Goal: Task Accomplishment & Management: Manage account settings

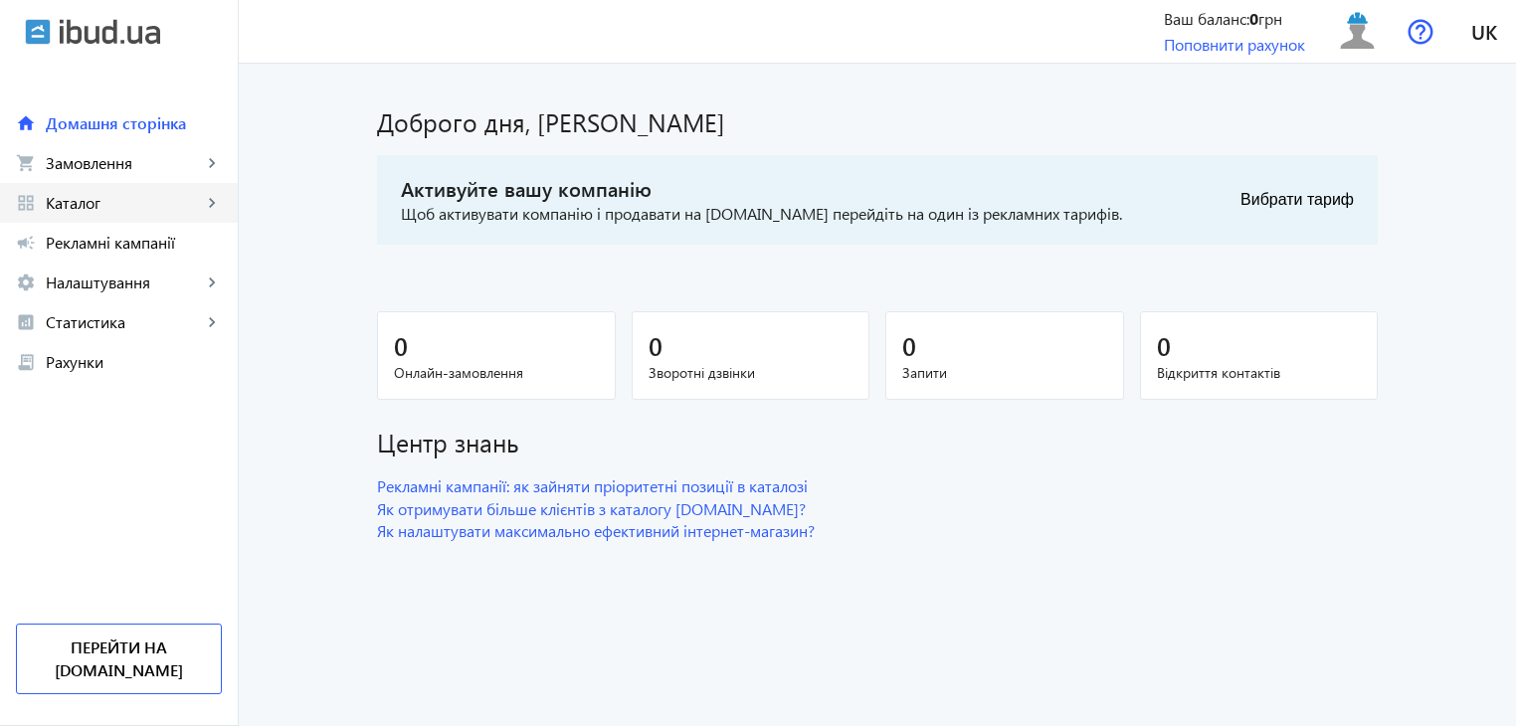
click at [186, 195] on span "Каталог" at bounding box center [124, 203] width 156 height 20
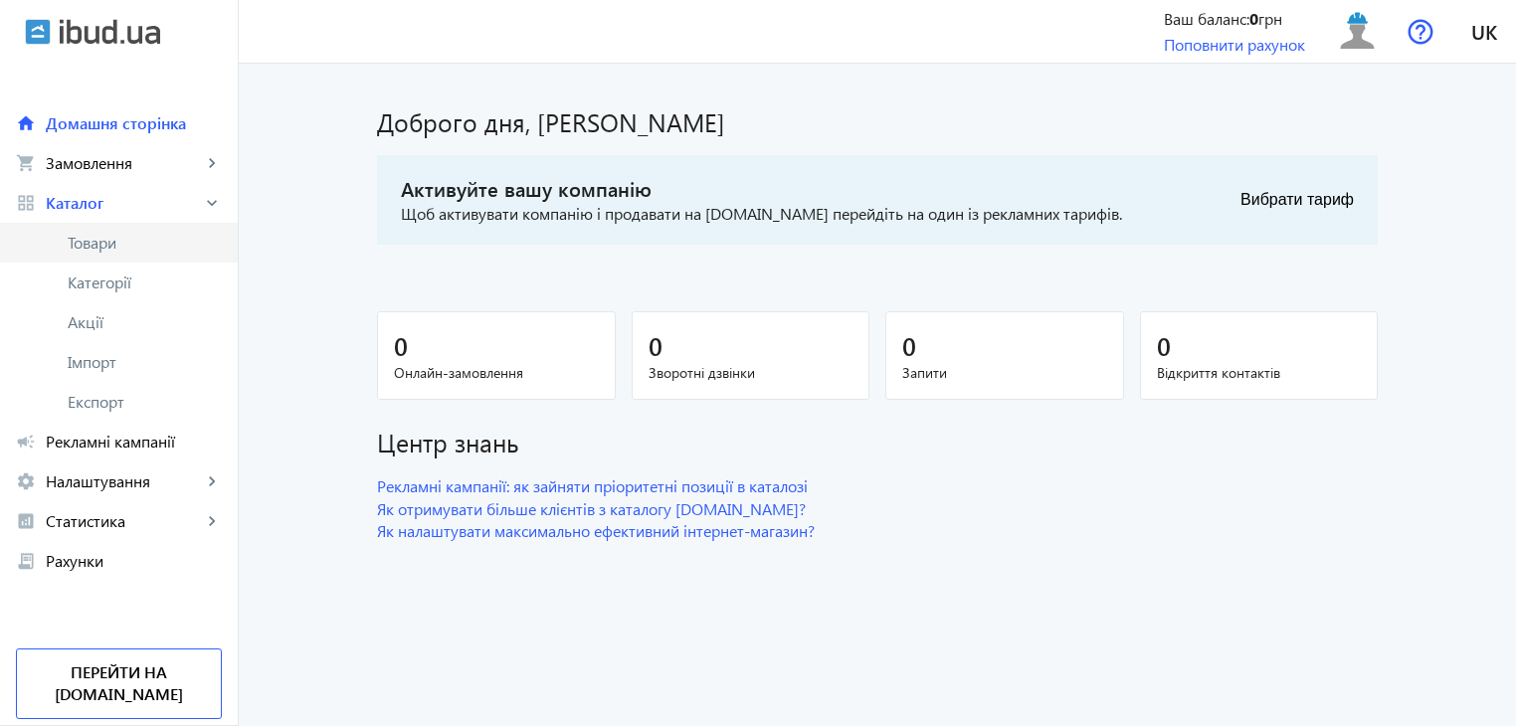
click at [133, 254] on link "Товари" at bounding box center [119, 243] width 238 height 40
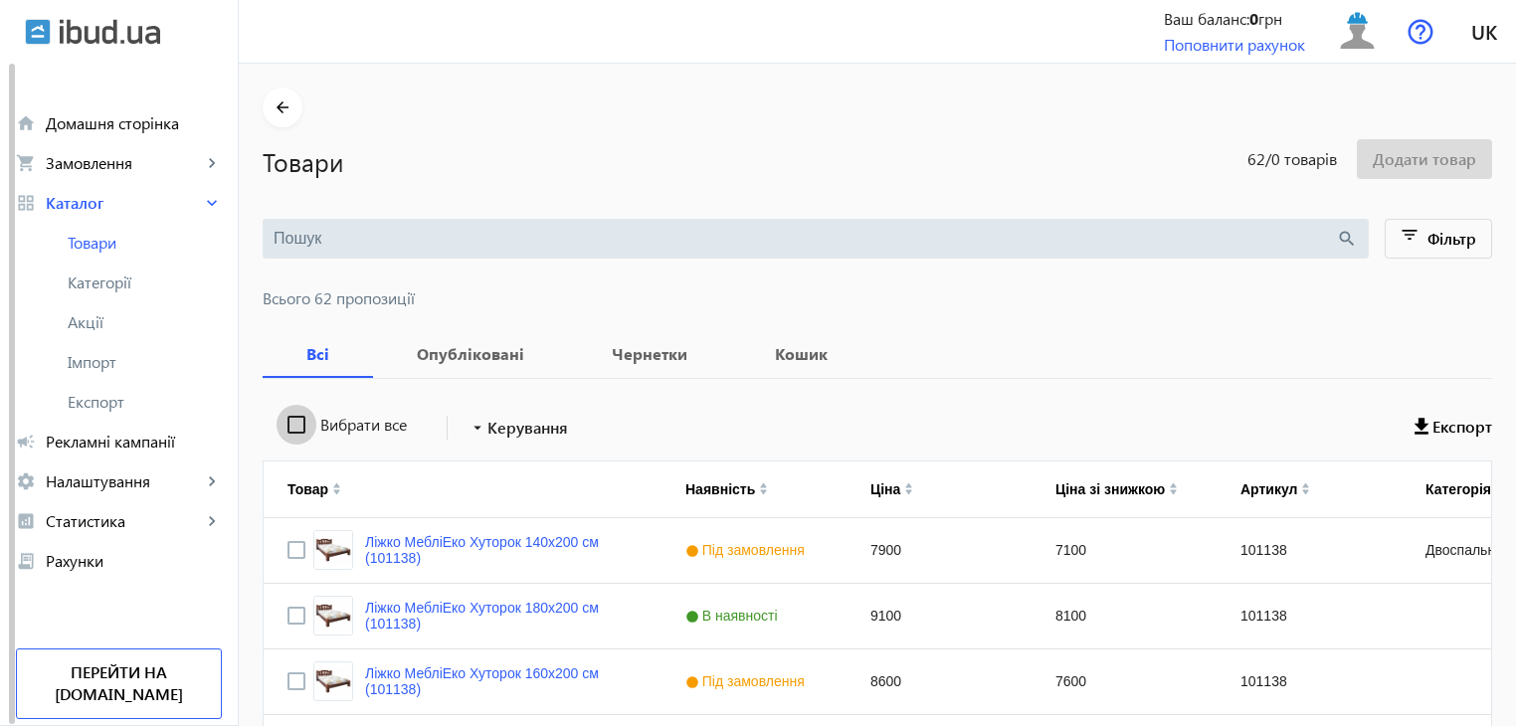
click at [285, 418] on input "Вибрати все" at bounding box center [296, 425] width 40 height 40
checkbox input "true"
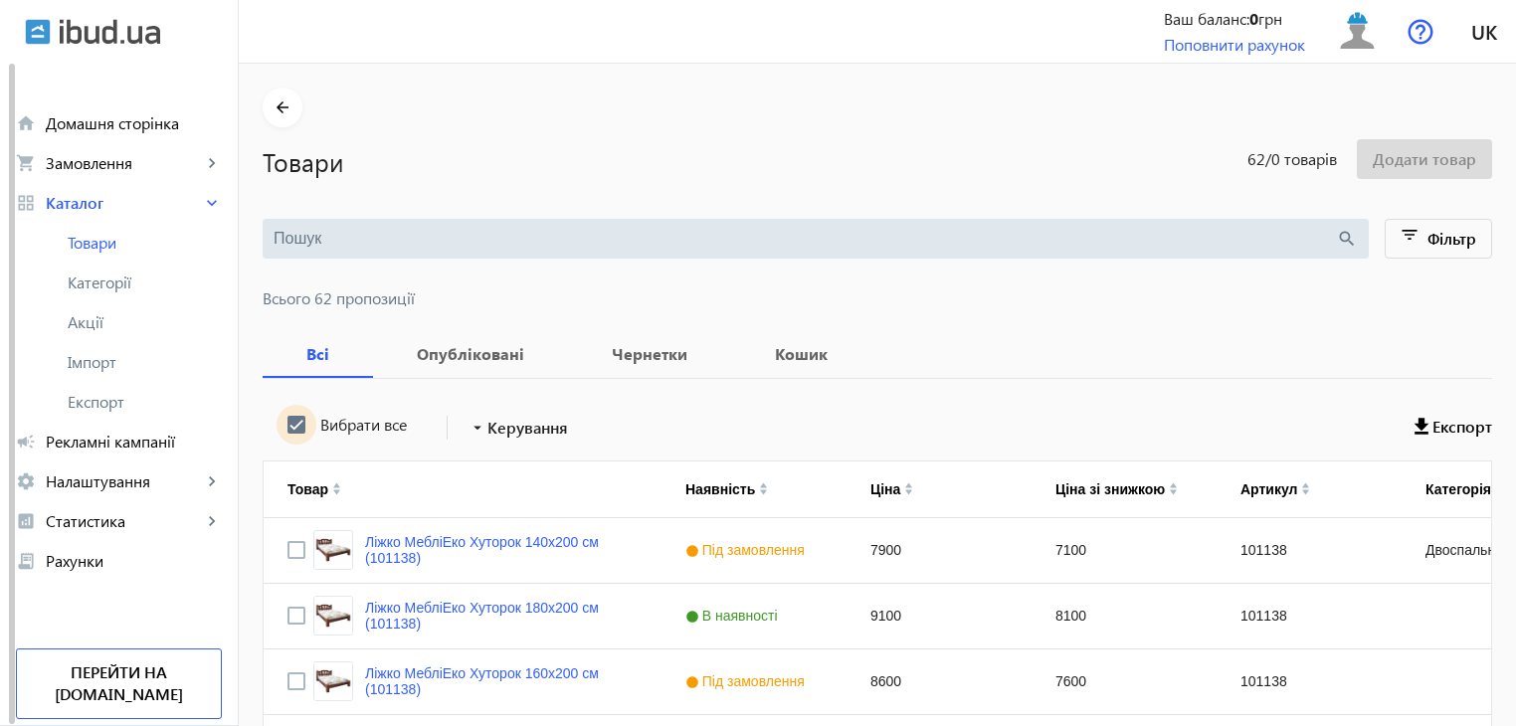
checkbox input "true"
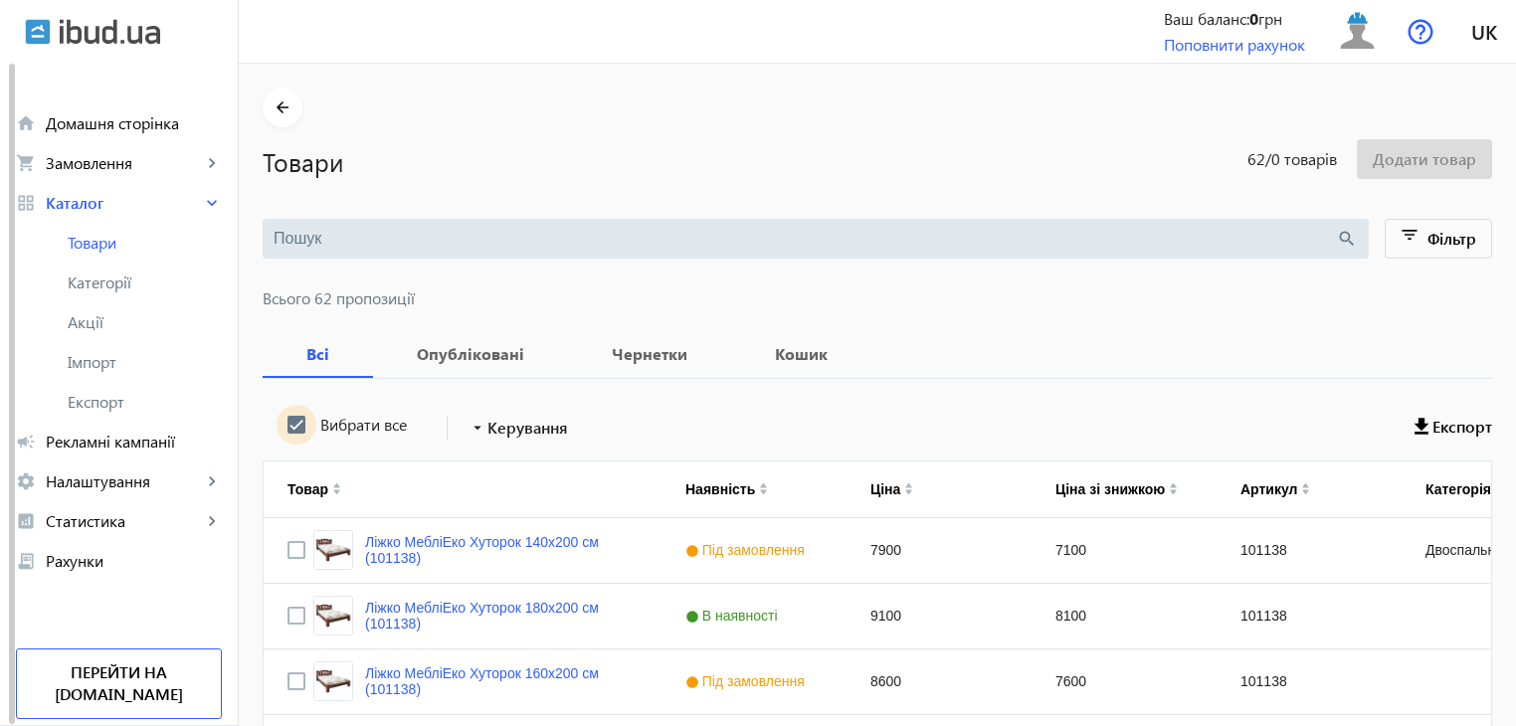
checkbox input "true"
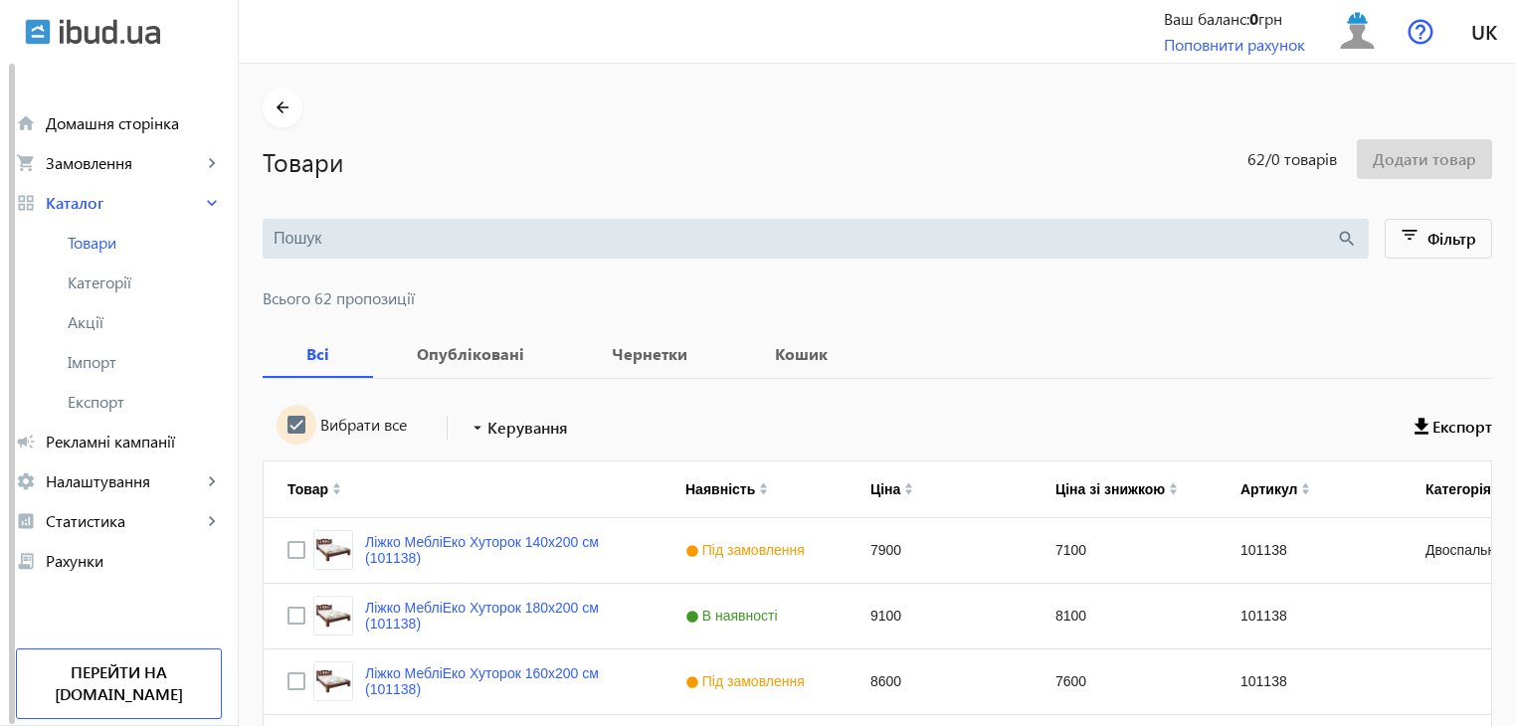
checkbox input "true"
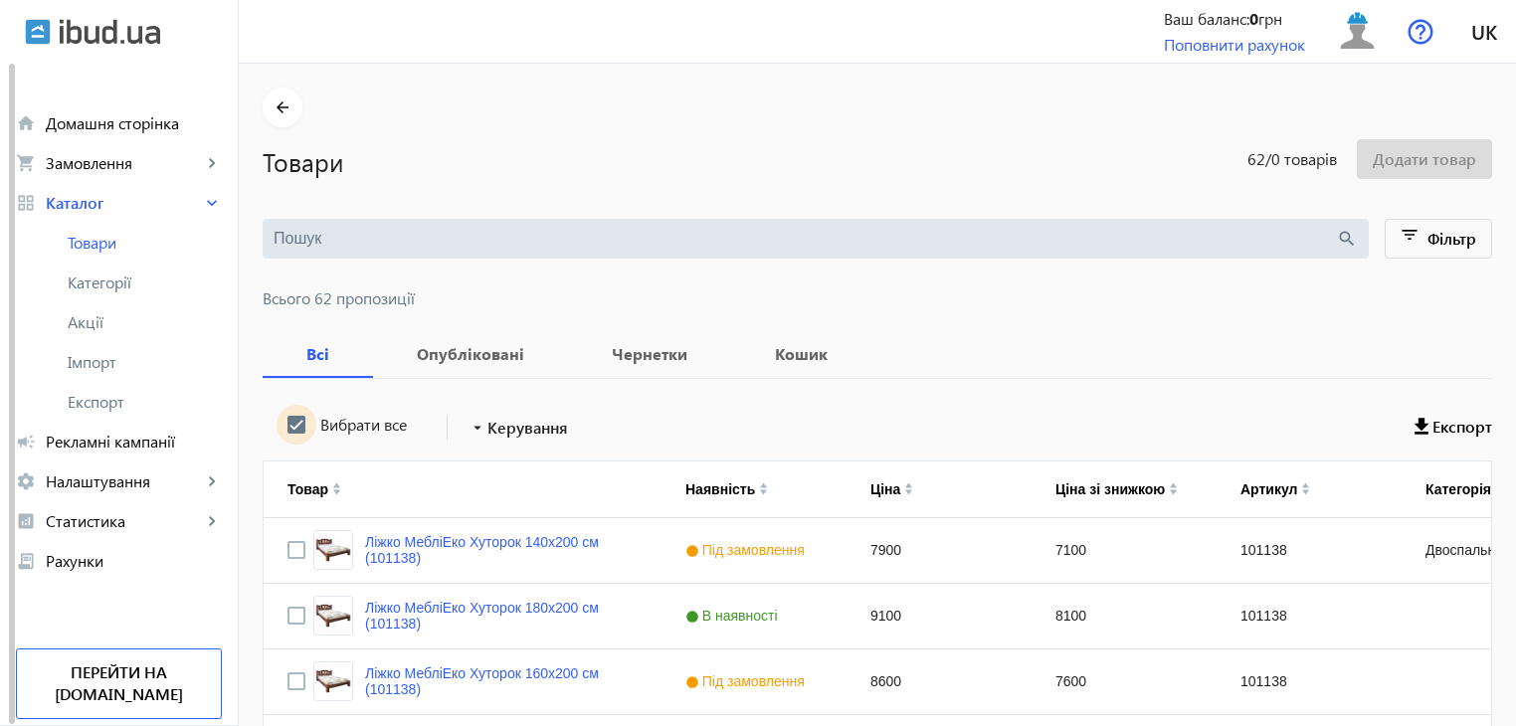
checkbox input "true"
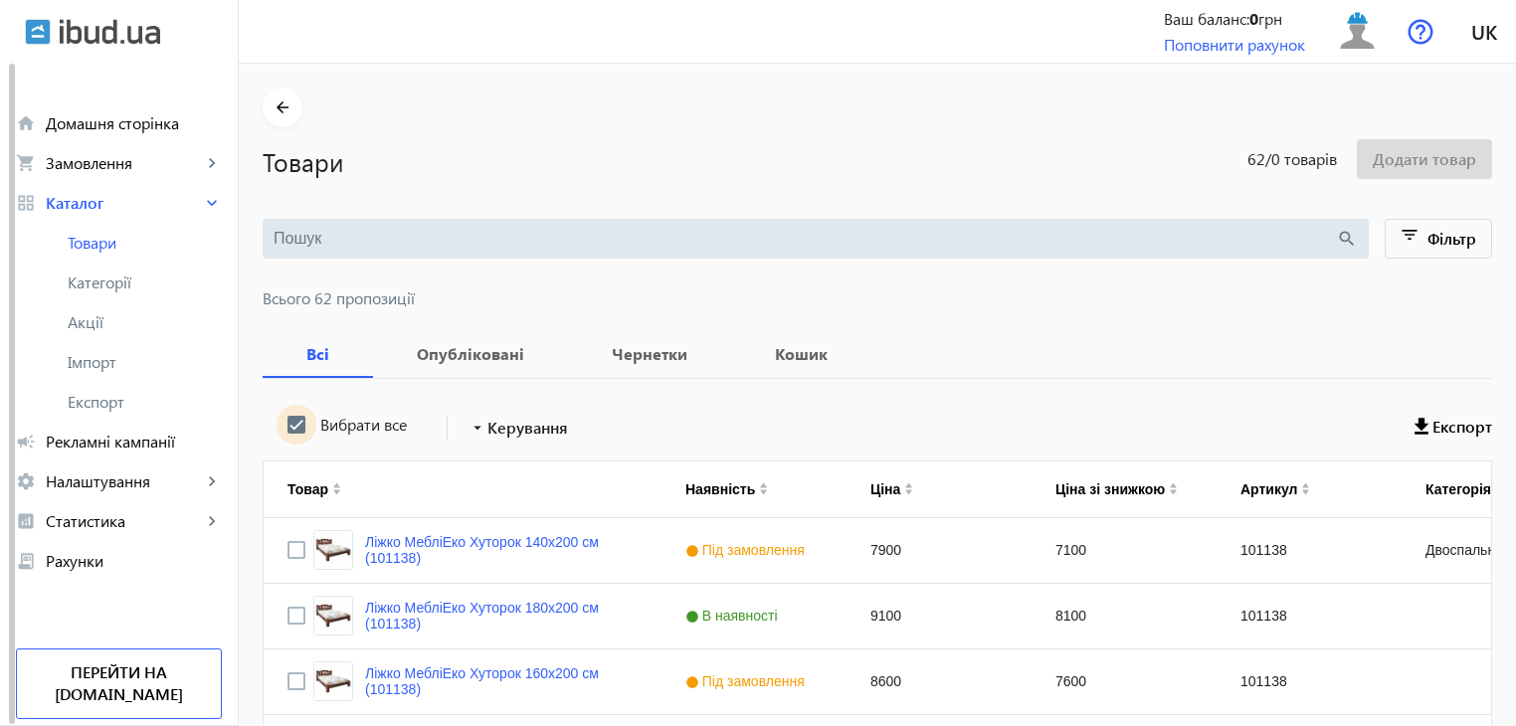
checkbox input "true"
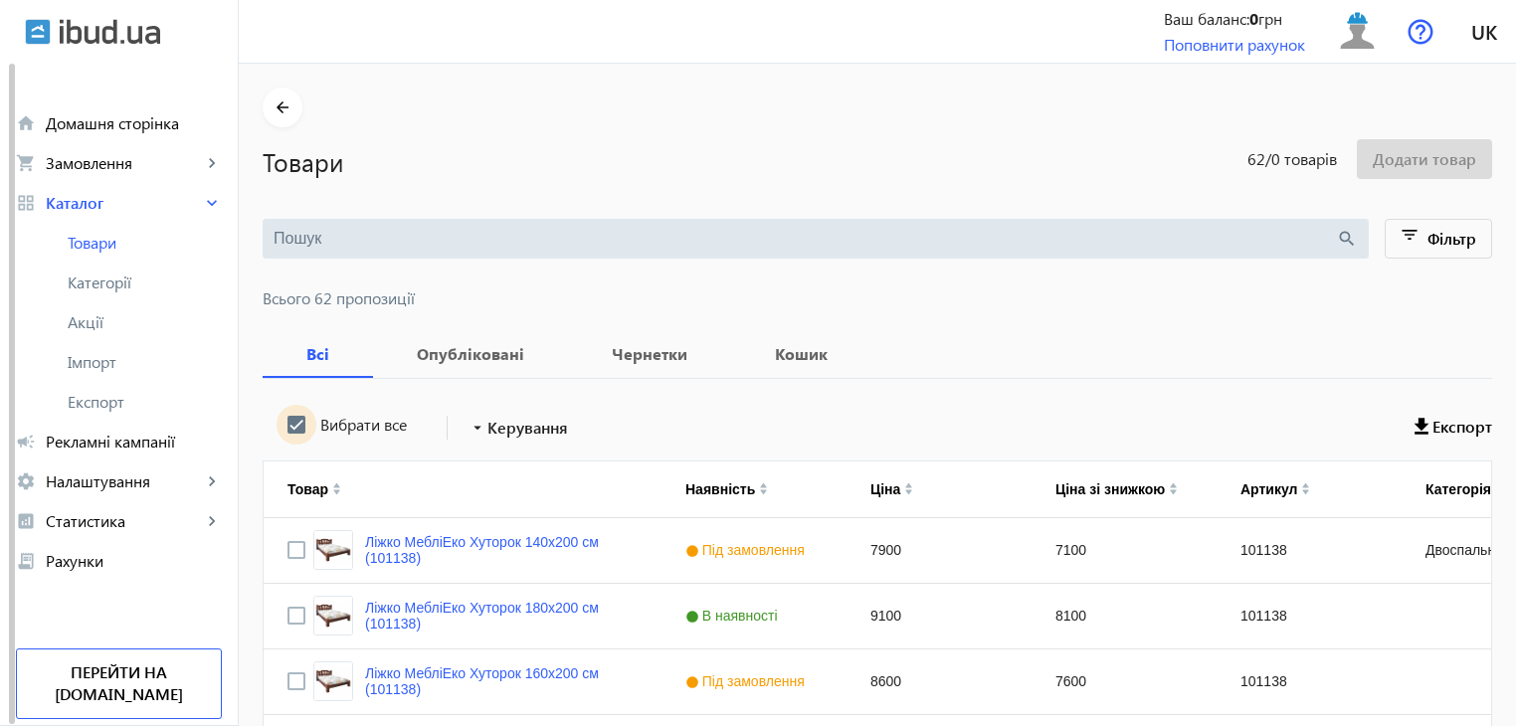
checkbox input "true"
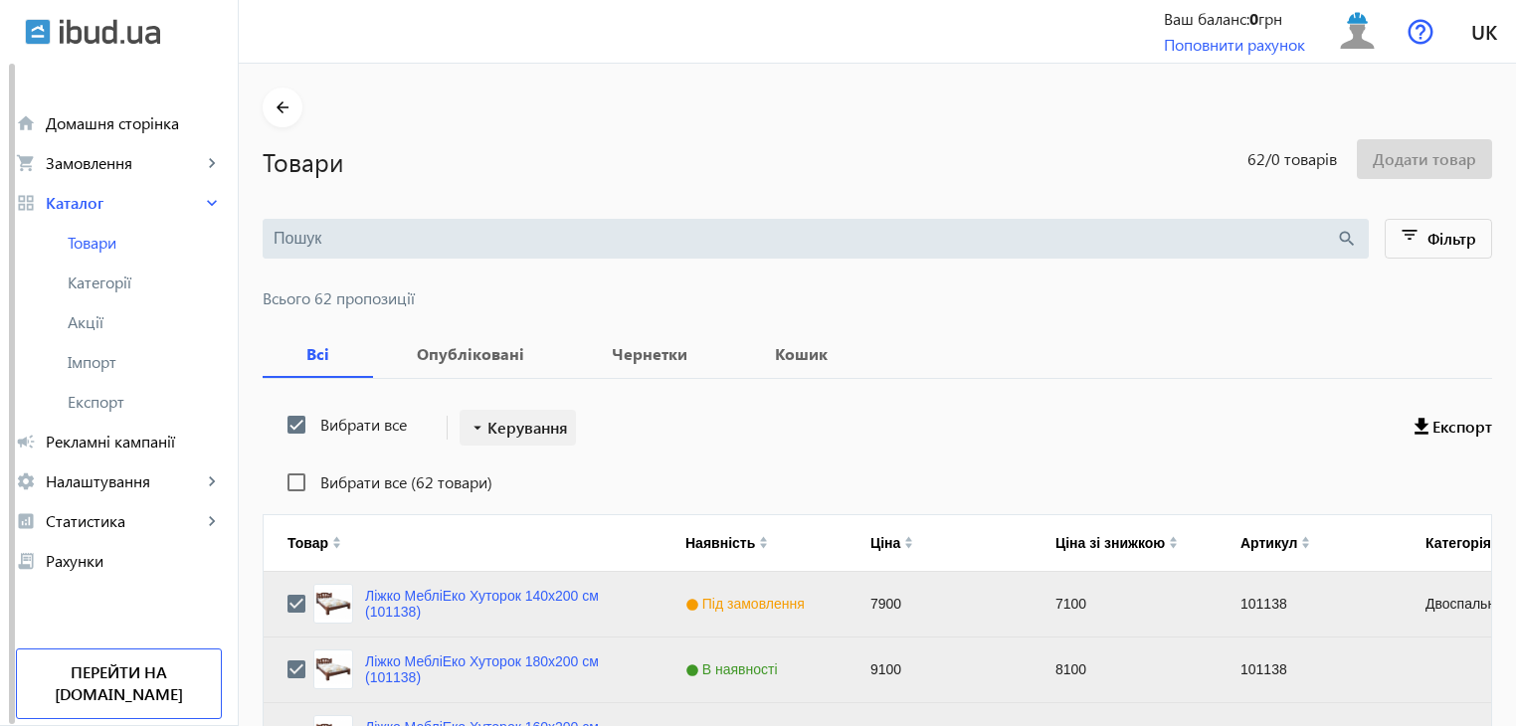
click at [510, 419] on span "Керування" at bounding box center [527, 428] width 81 height 24
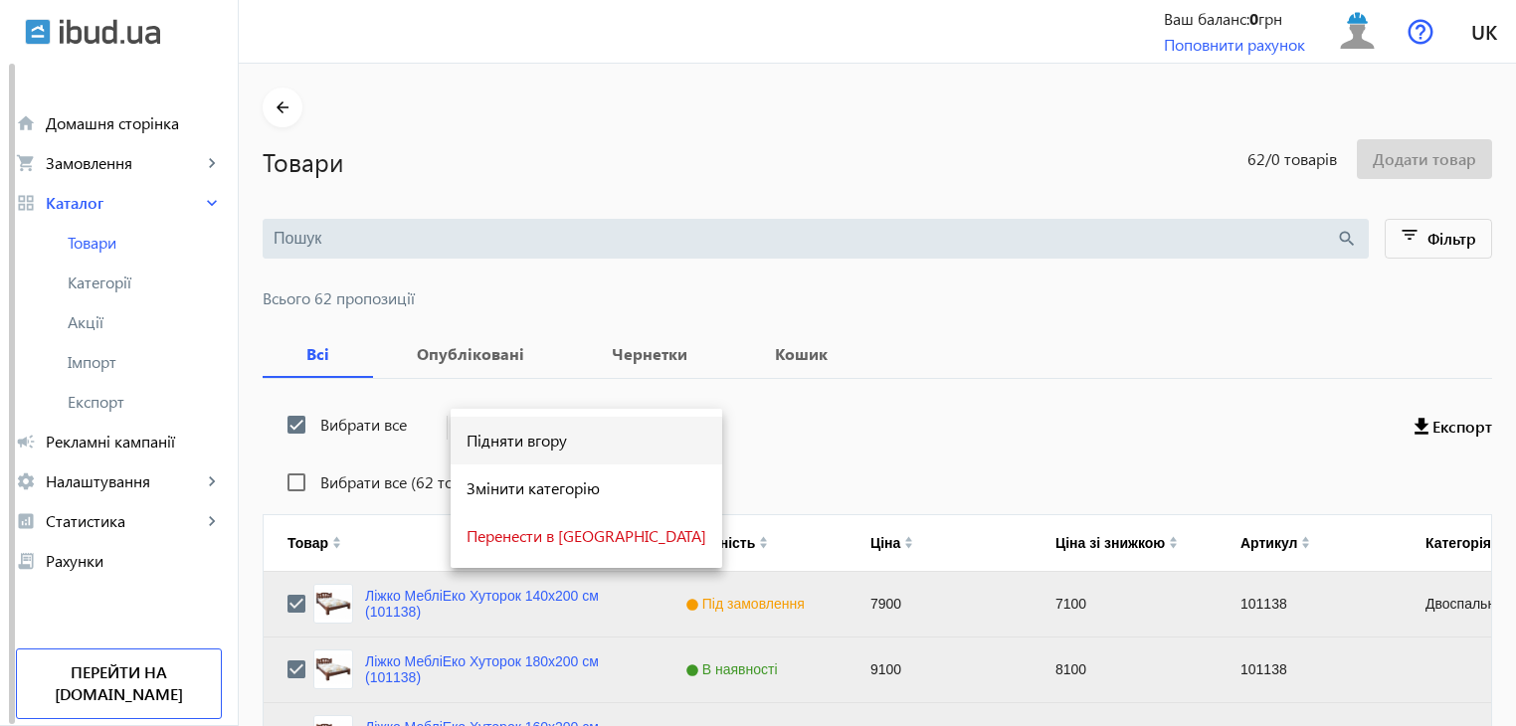
click at [509, 438] on span "Підняти вгору" at bounding box center [586, 441] width 240 height 16
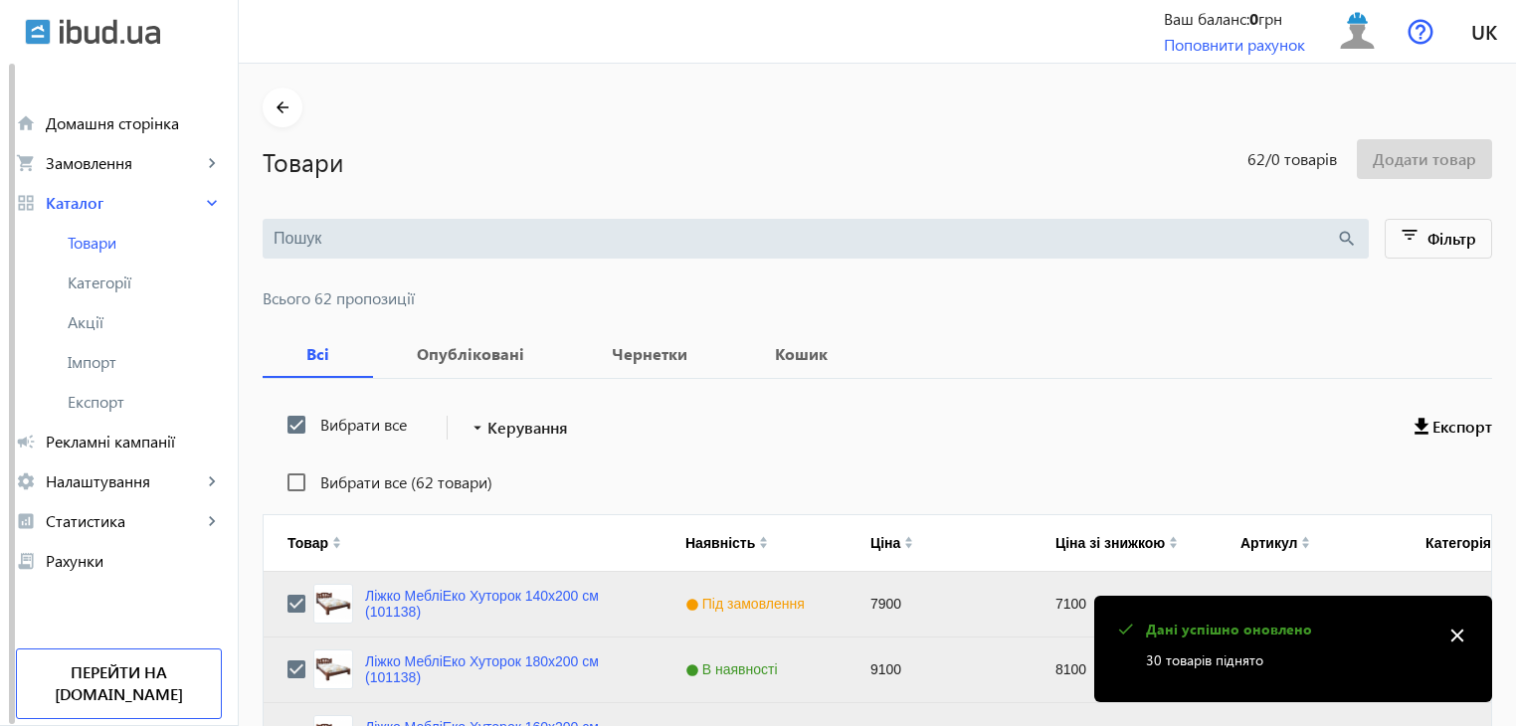
scroll to position [2005, 0]
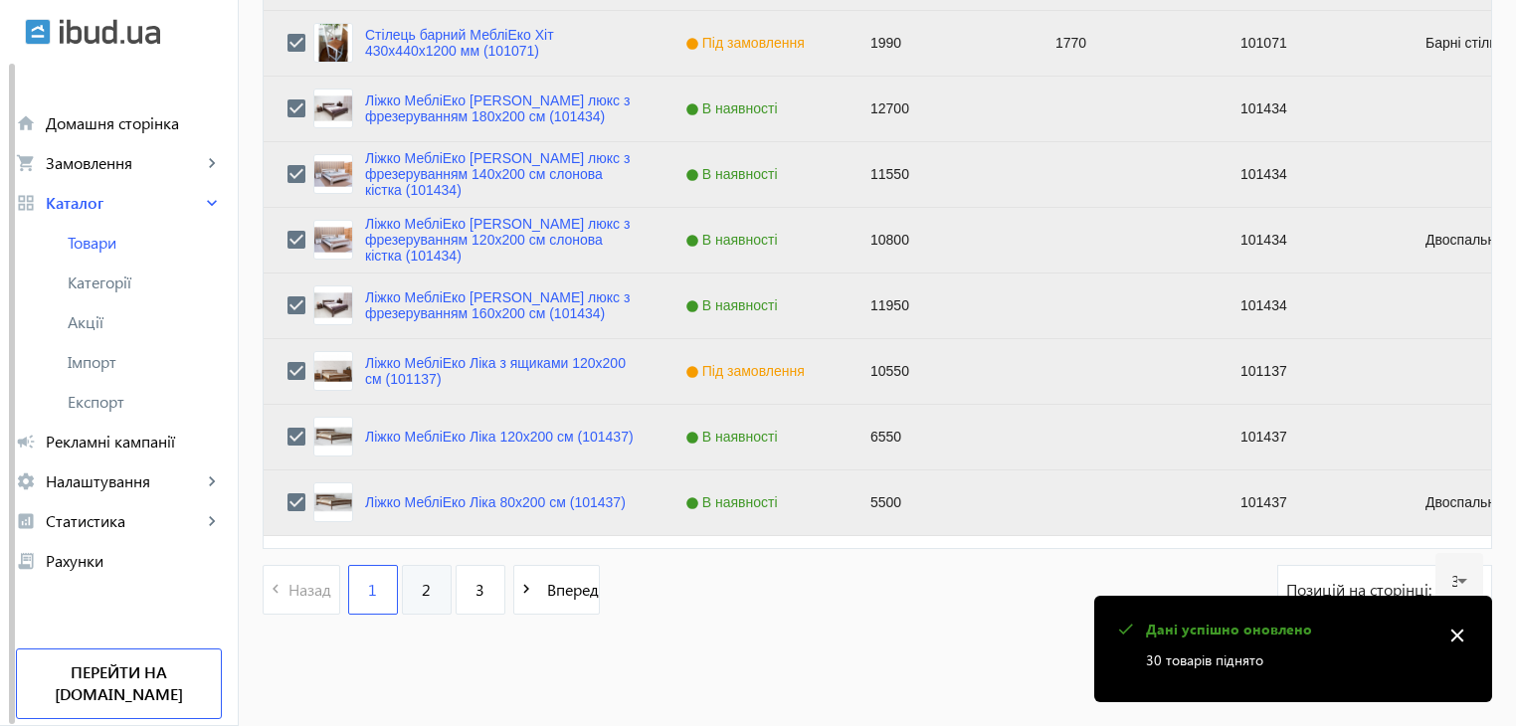
click at [425, 594] on link "2" at bounding box center [427, 590] width 50 height 50
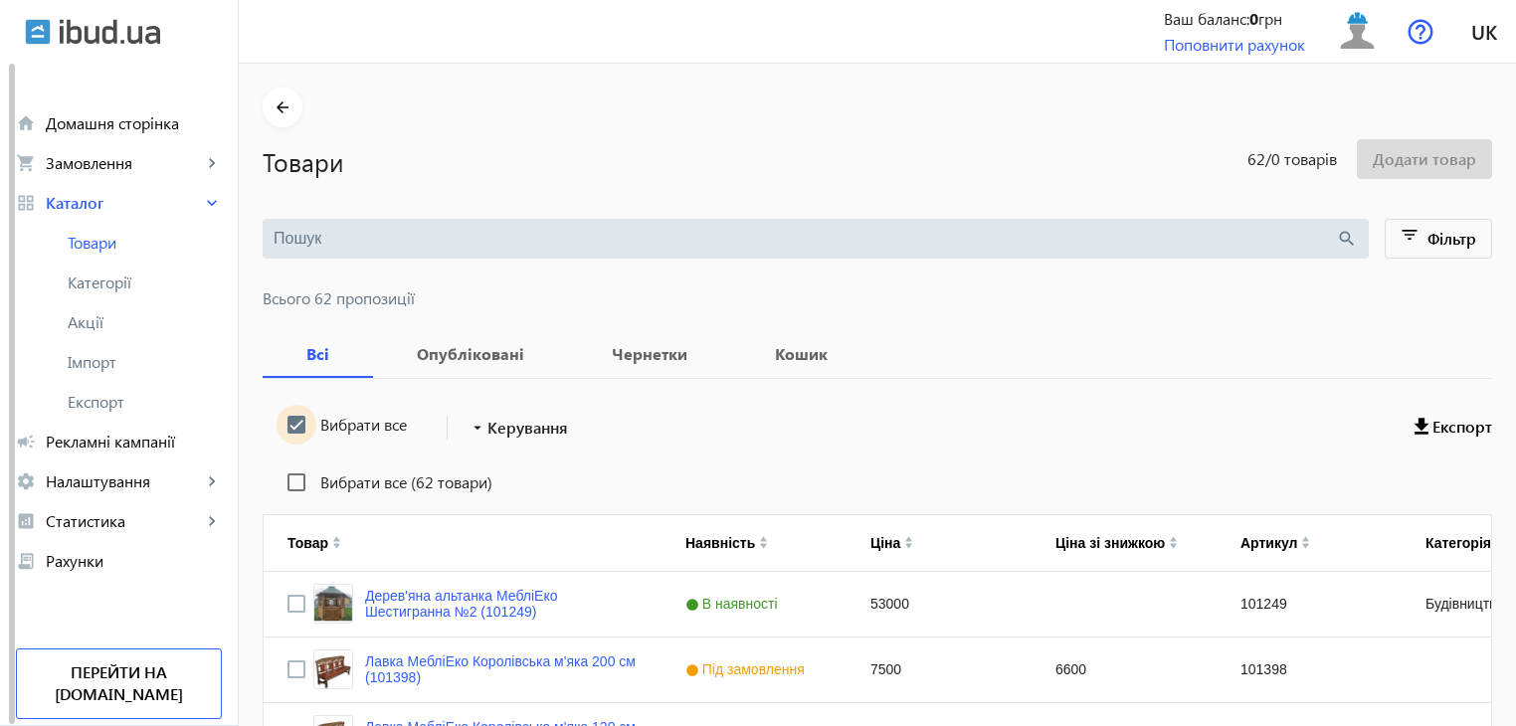
click at [286, 421] on input "Вибрати все" at bounding box center [296, 425] width 40 height 40
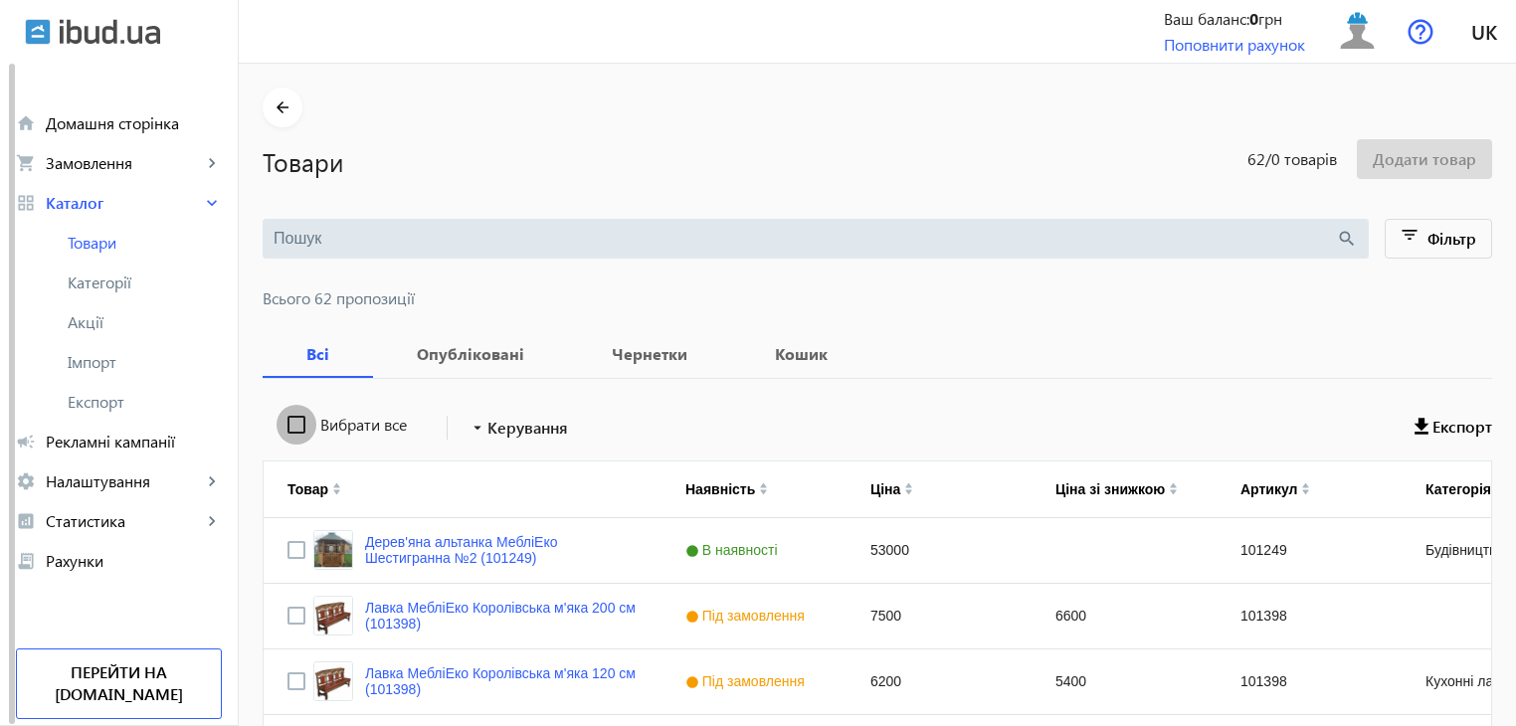
click at [286, 421] on input "Вибрати все" at bounding box center [296, 425] width 40 height 40
checkbox input "true"
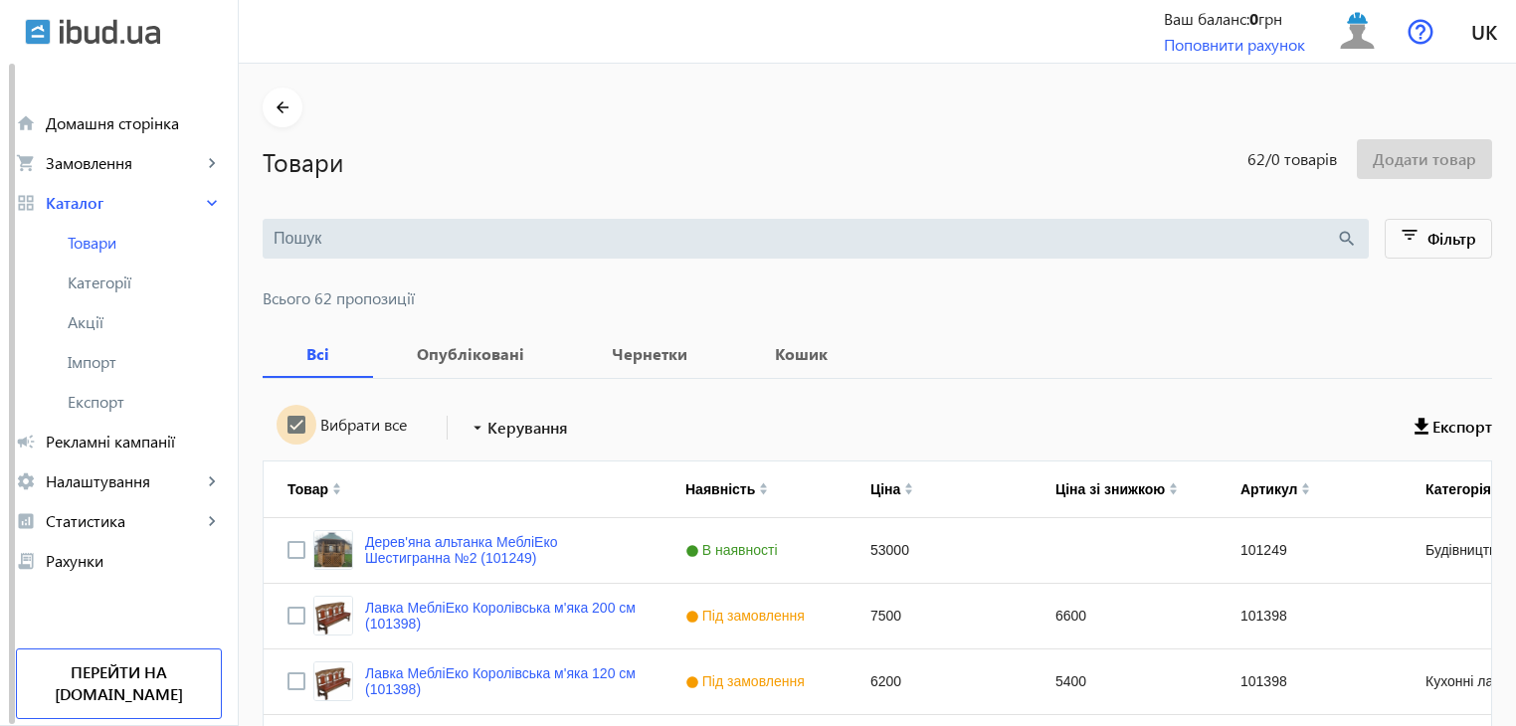
checkbox input "true"
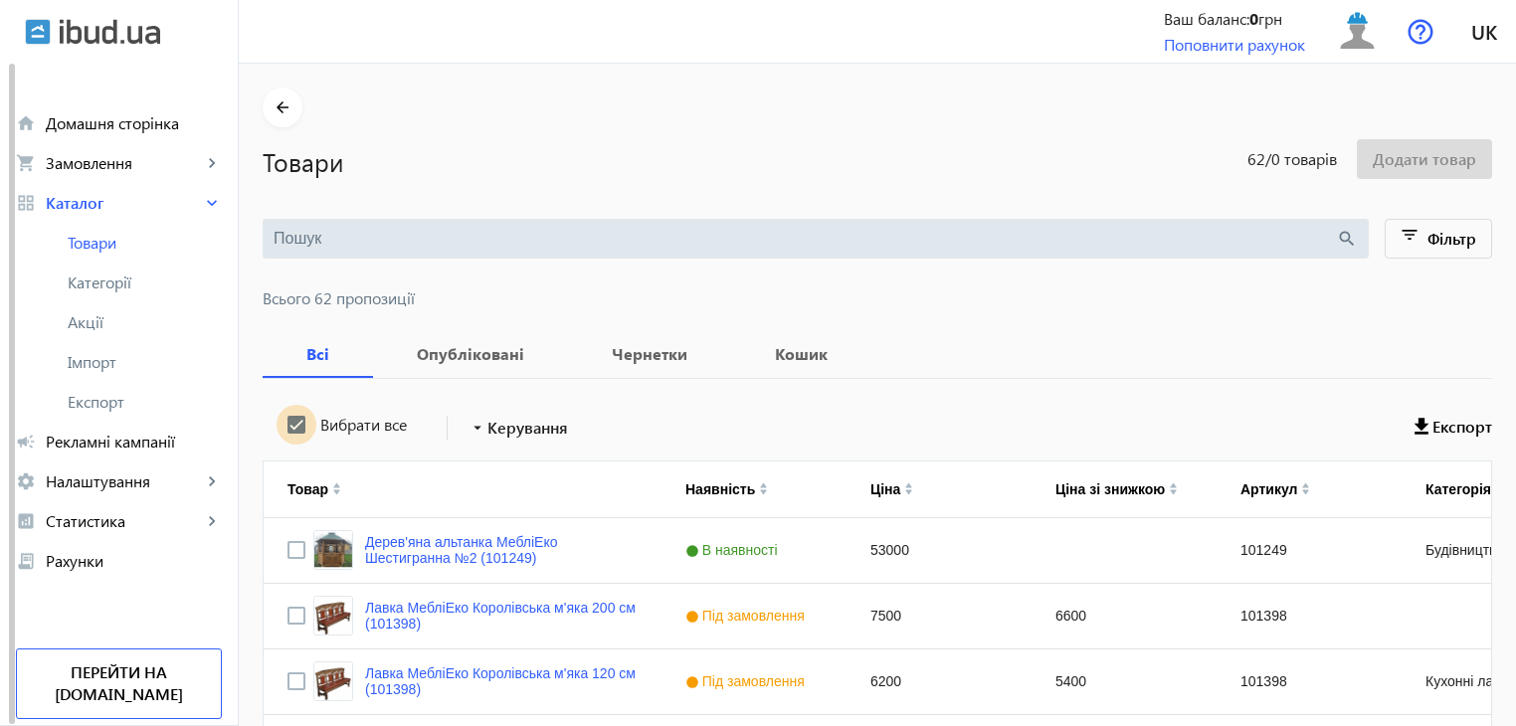
checkbox input "true"
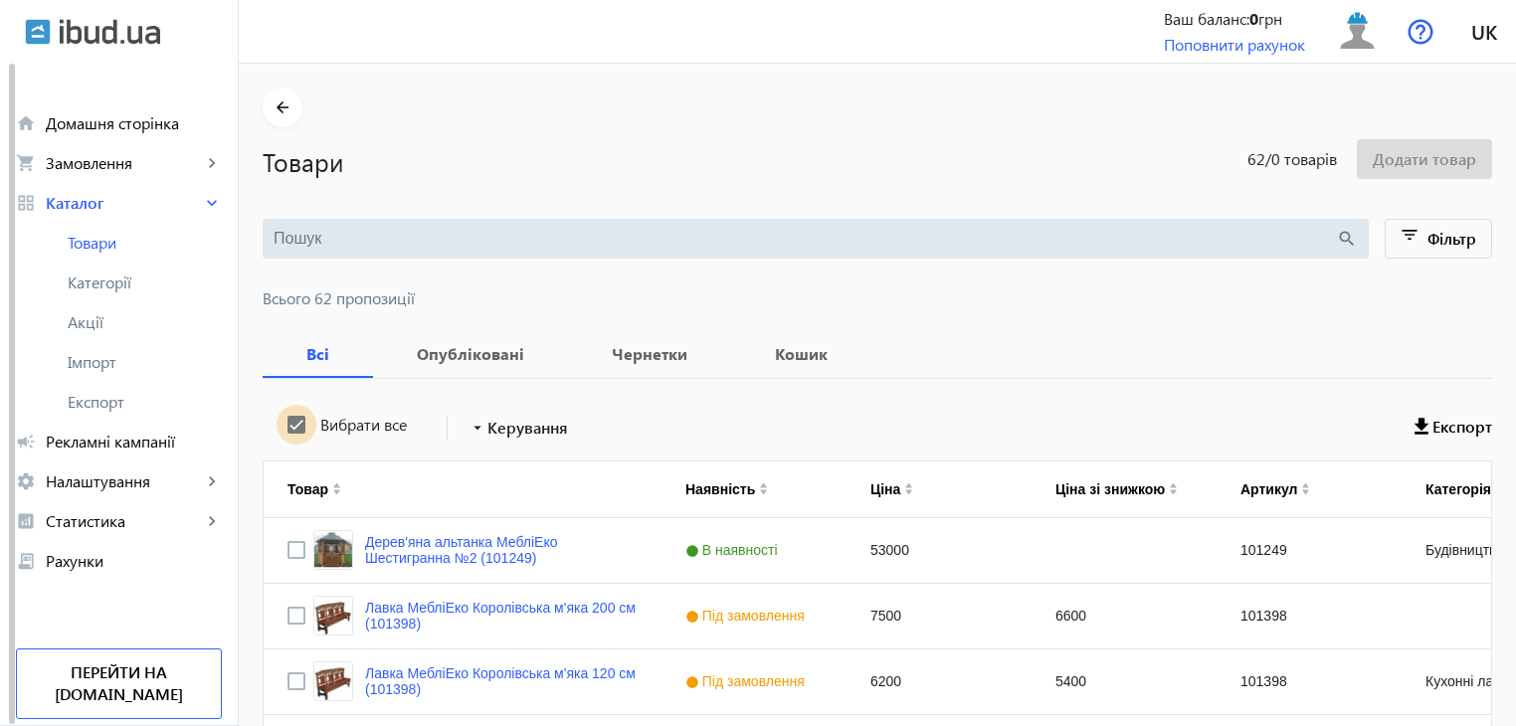
checkbox input "true"
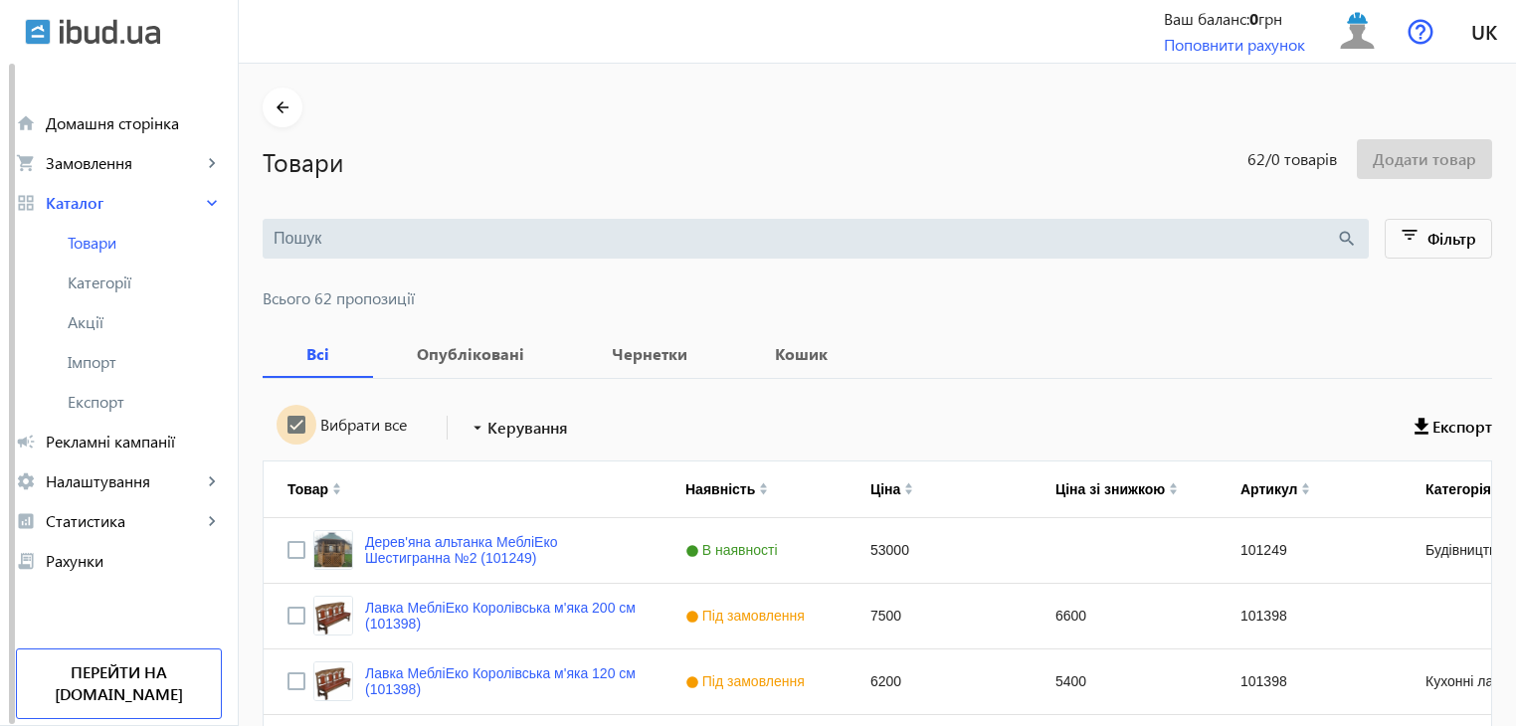
checkbox input "true"
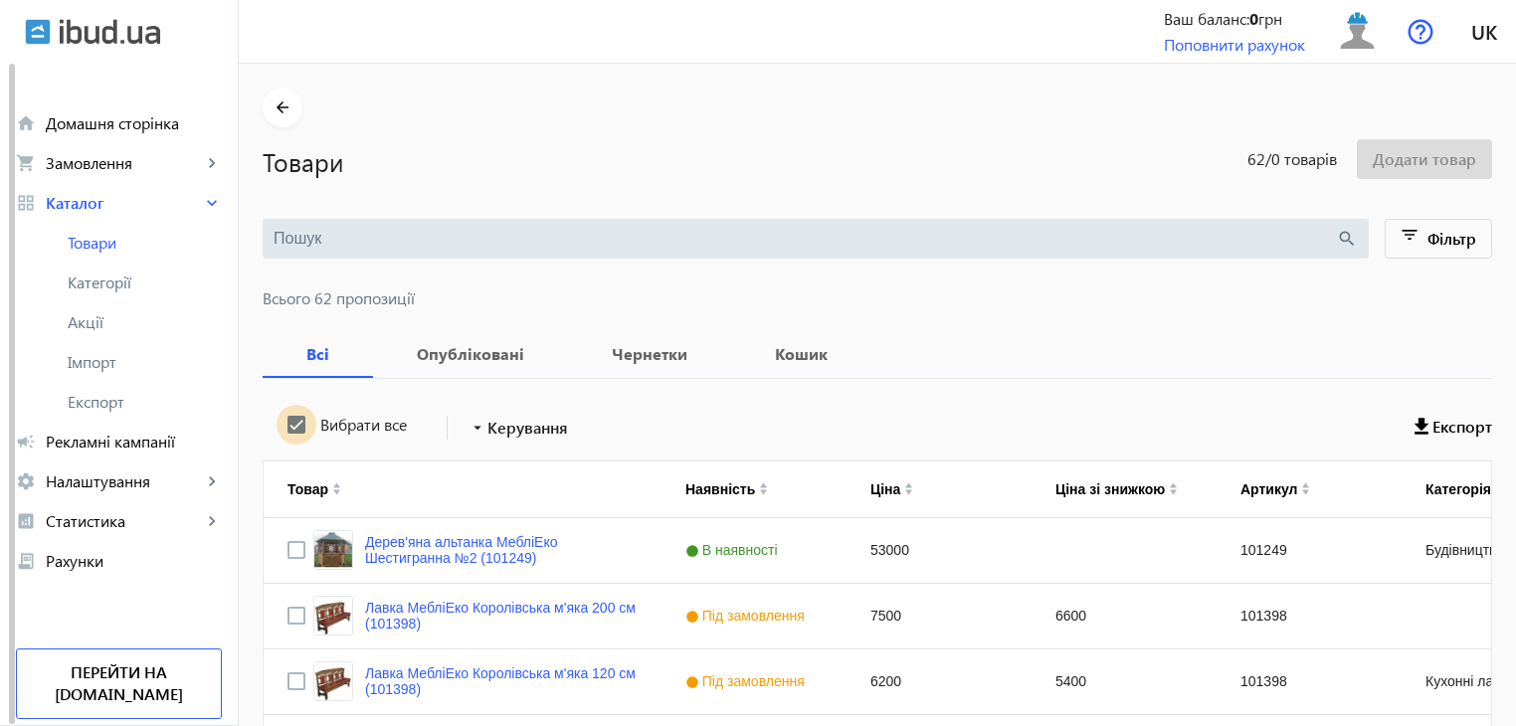
checkbox input "true"
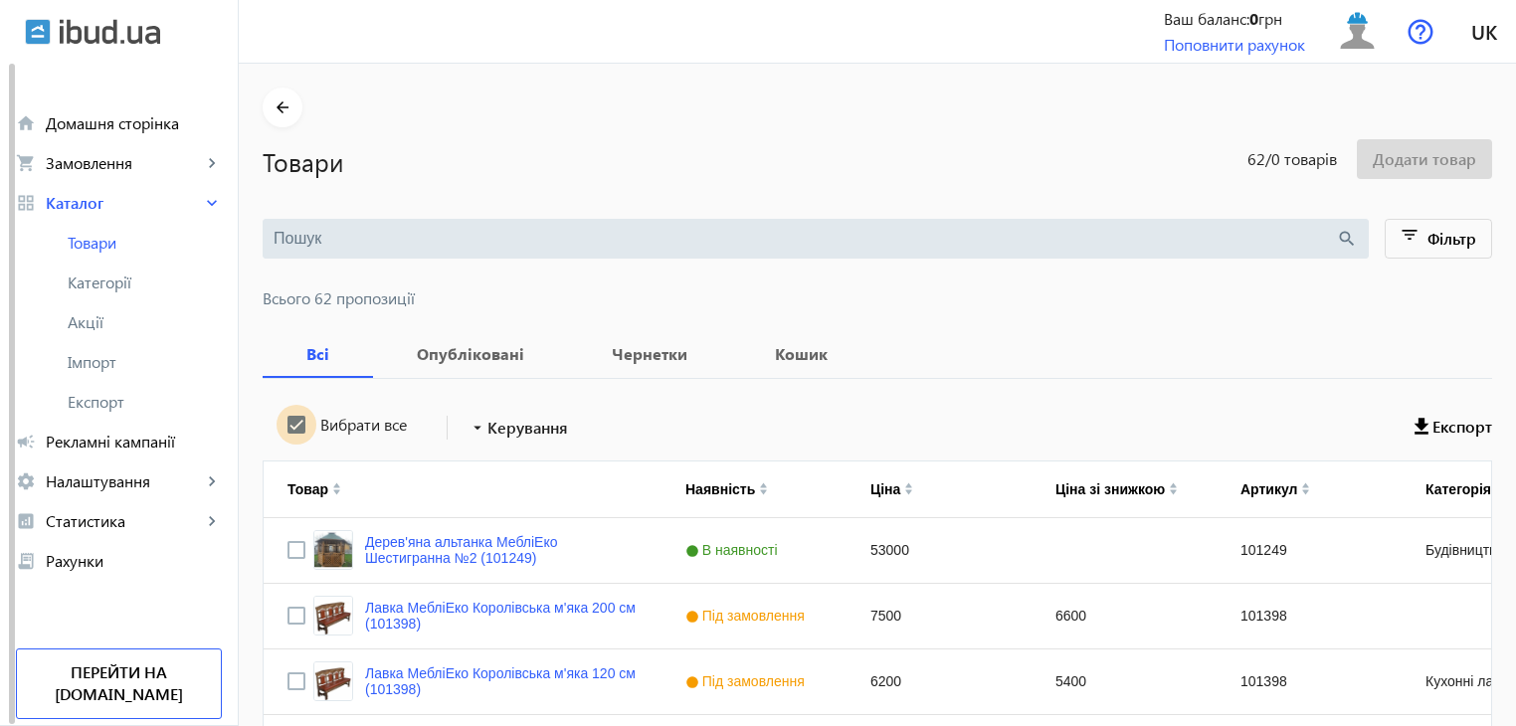
checkbox input "true"
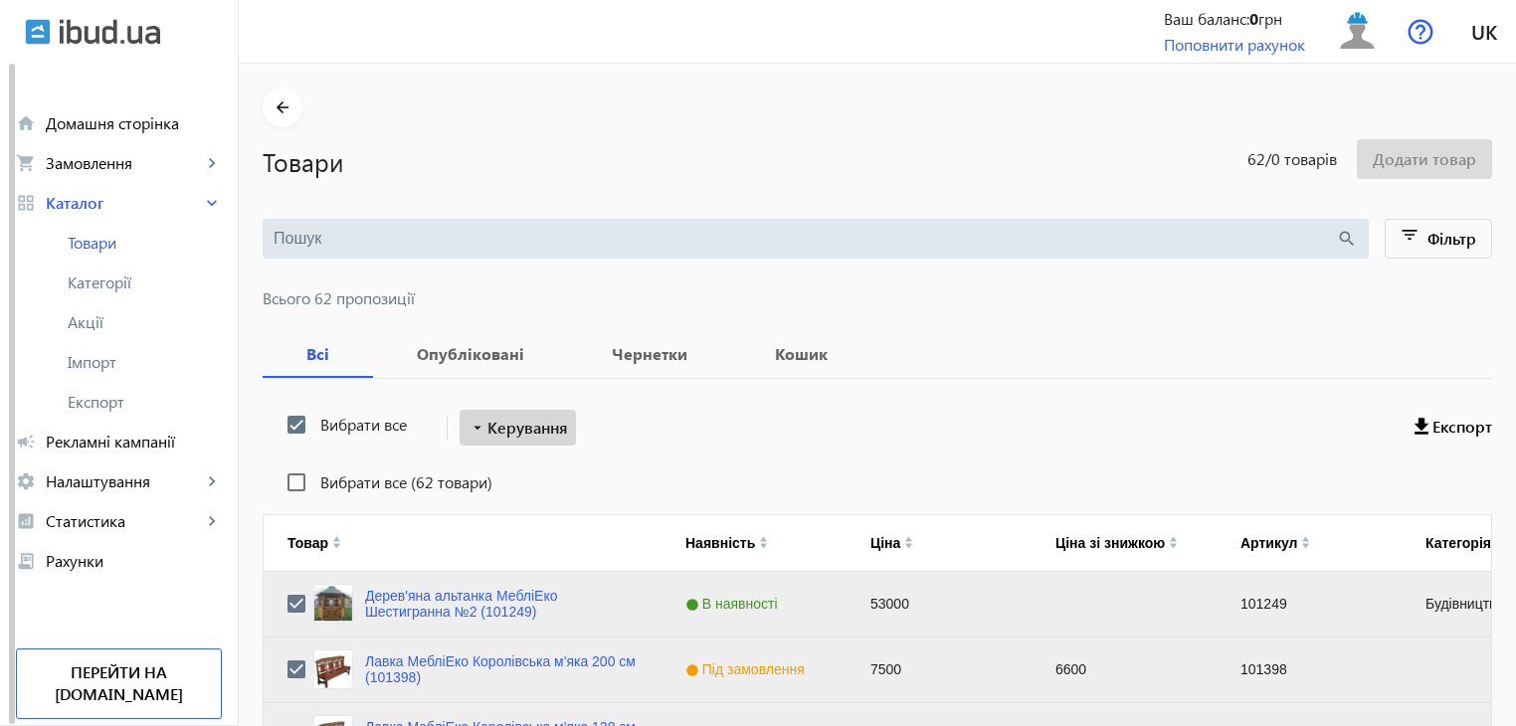
click at [534, 431] on span "Керування" at bounding box center [527, 428] width 81 height 24
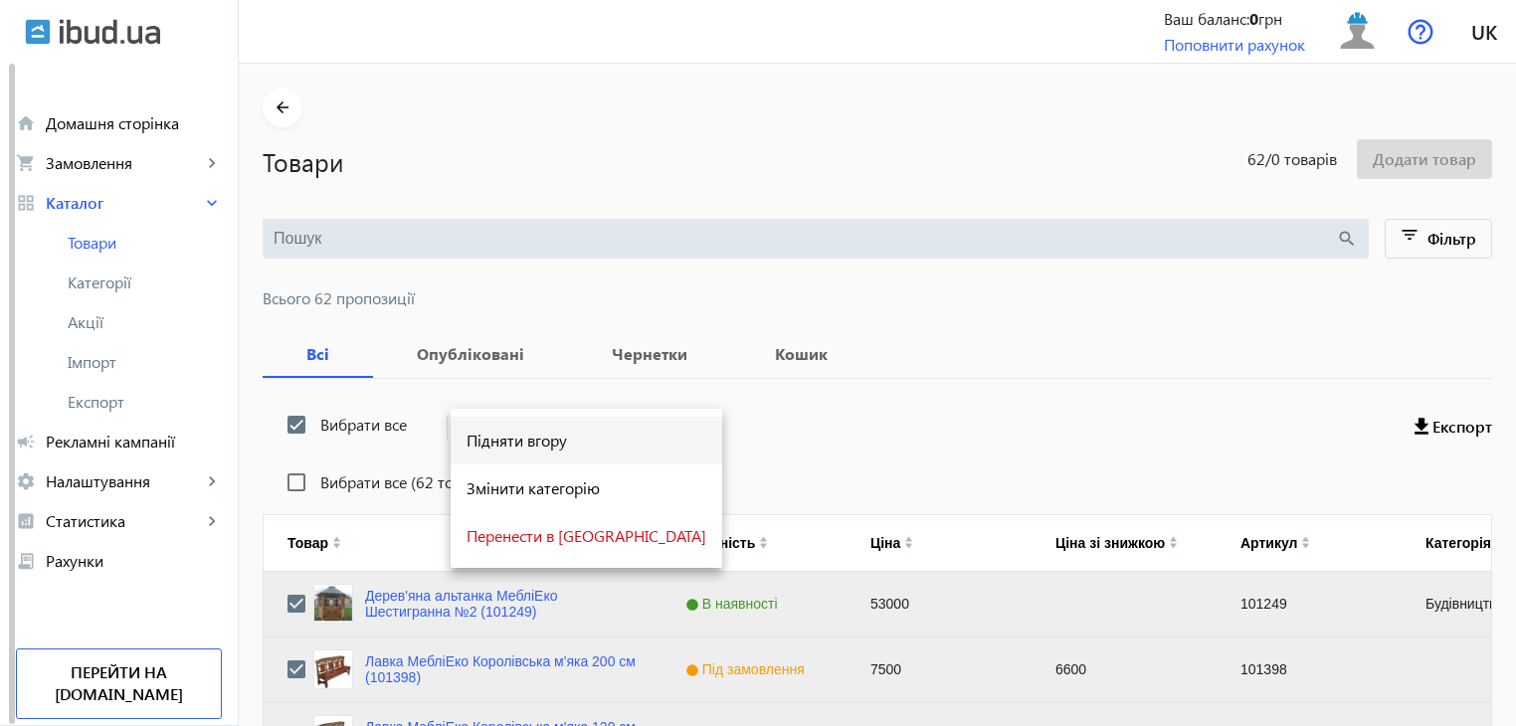
click at [521, 443] on span "Підняти вгору" at bounding box center [586, 441] width 240 height 16
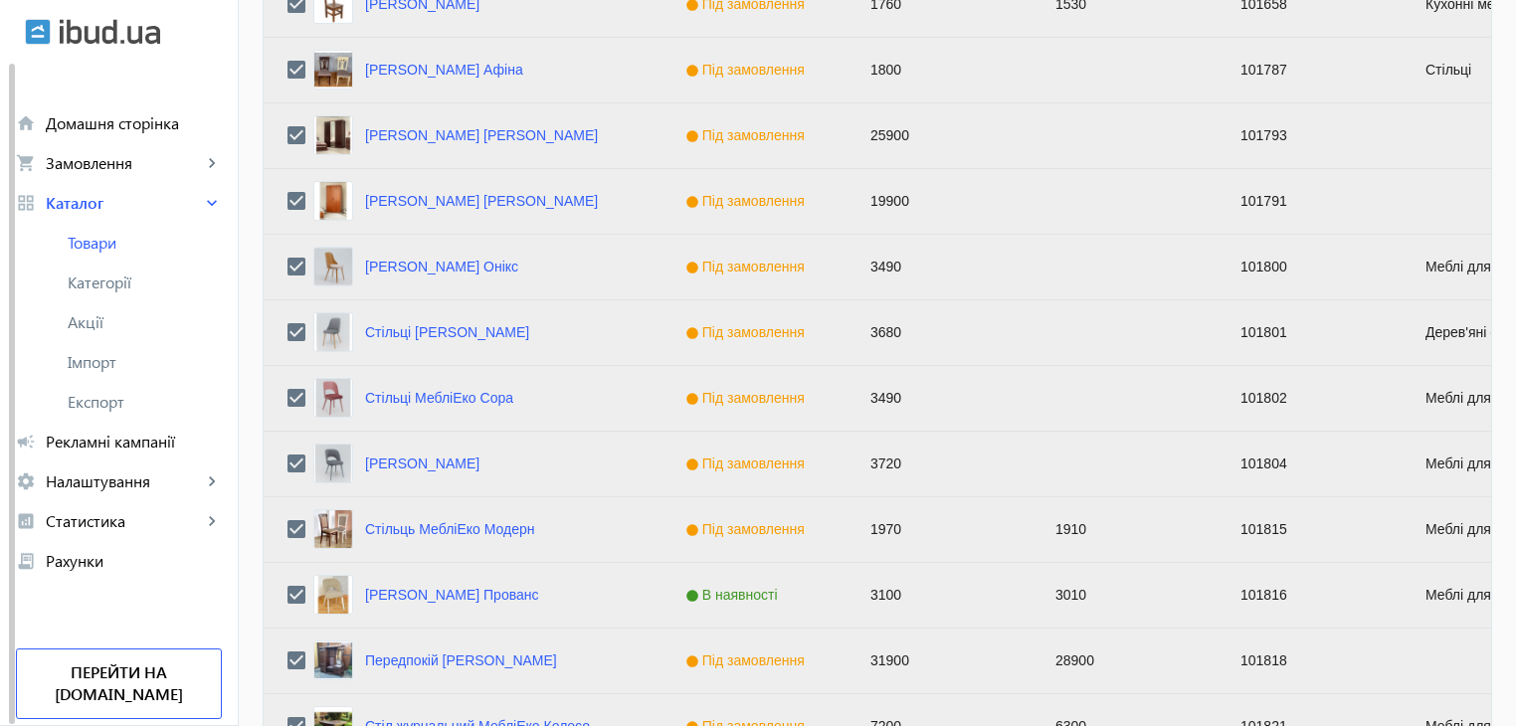
scroll to position [2005, 0]
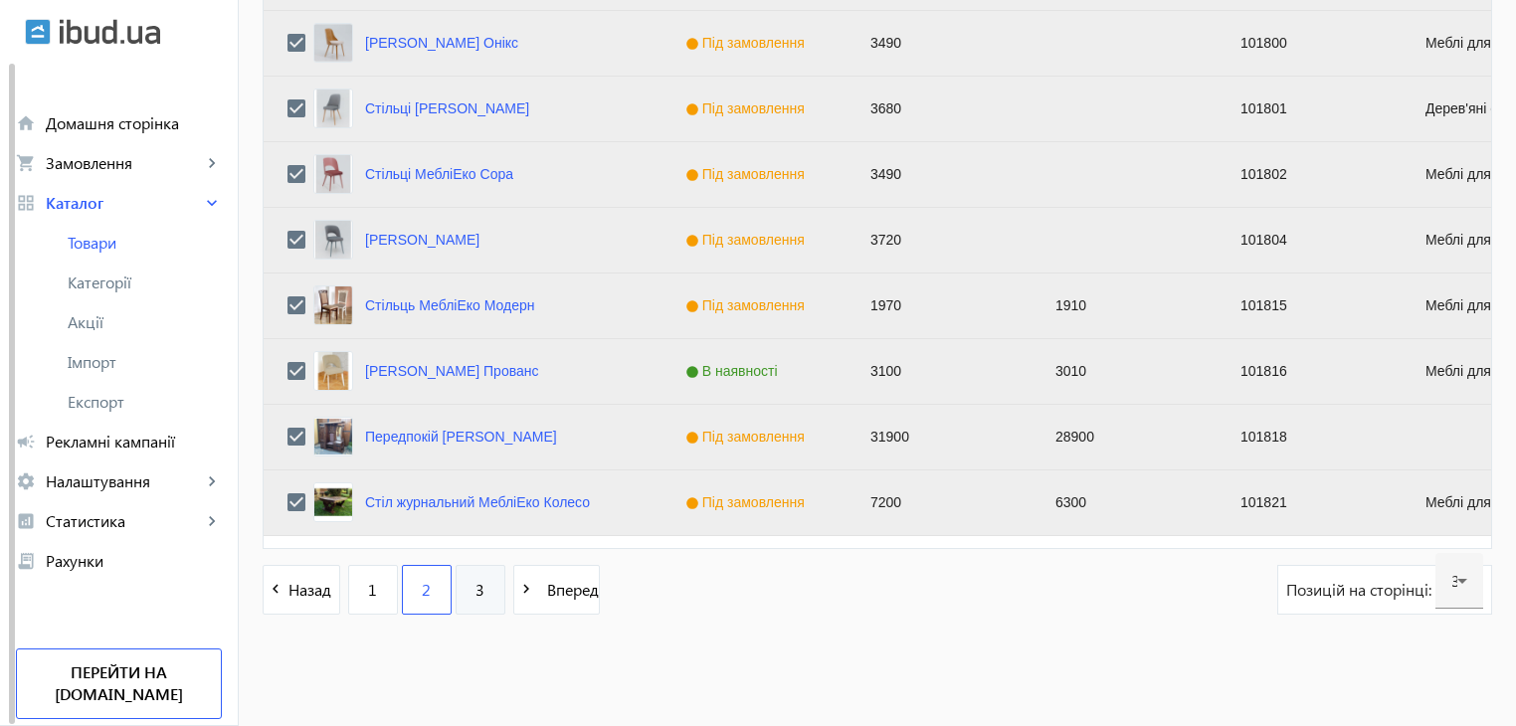
click at [457, 593] on link "3" at bounding box center [480, 590] width 50 height 50
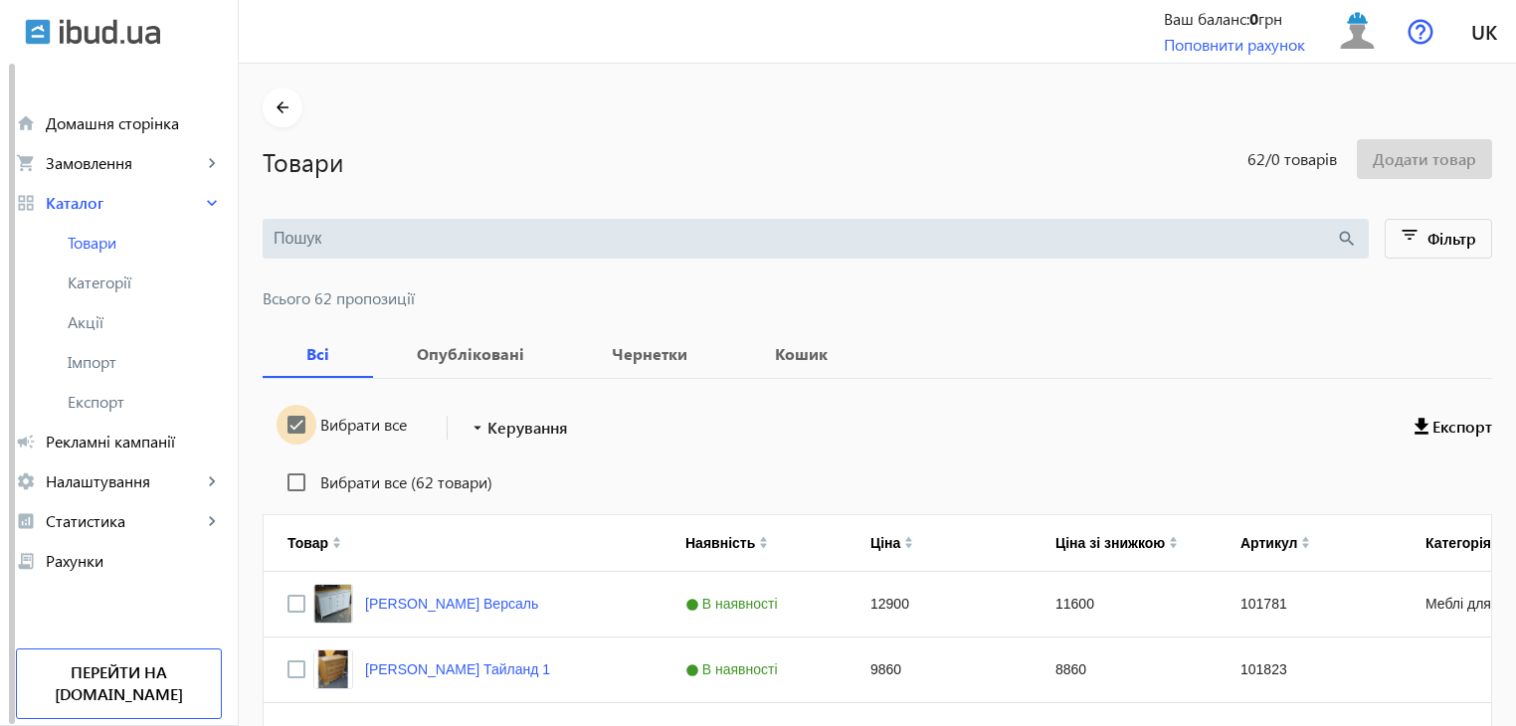
click at [286, 422] on input "Вибрати все" at bounding box center [296, 425] width 40 height 40
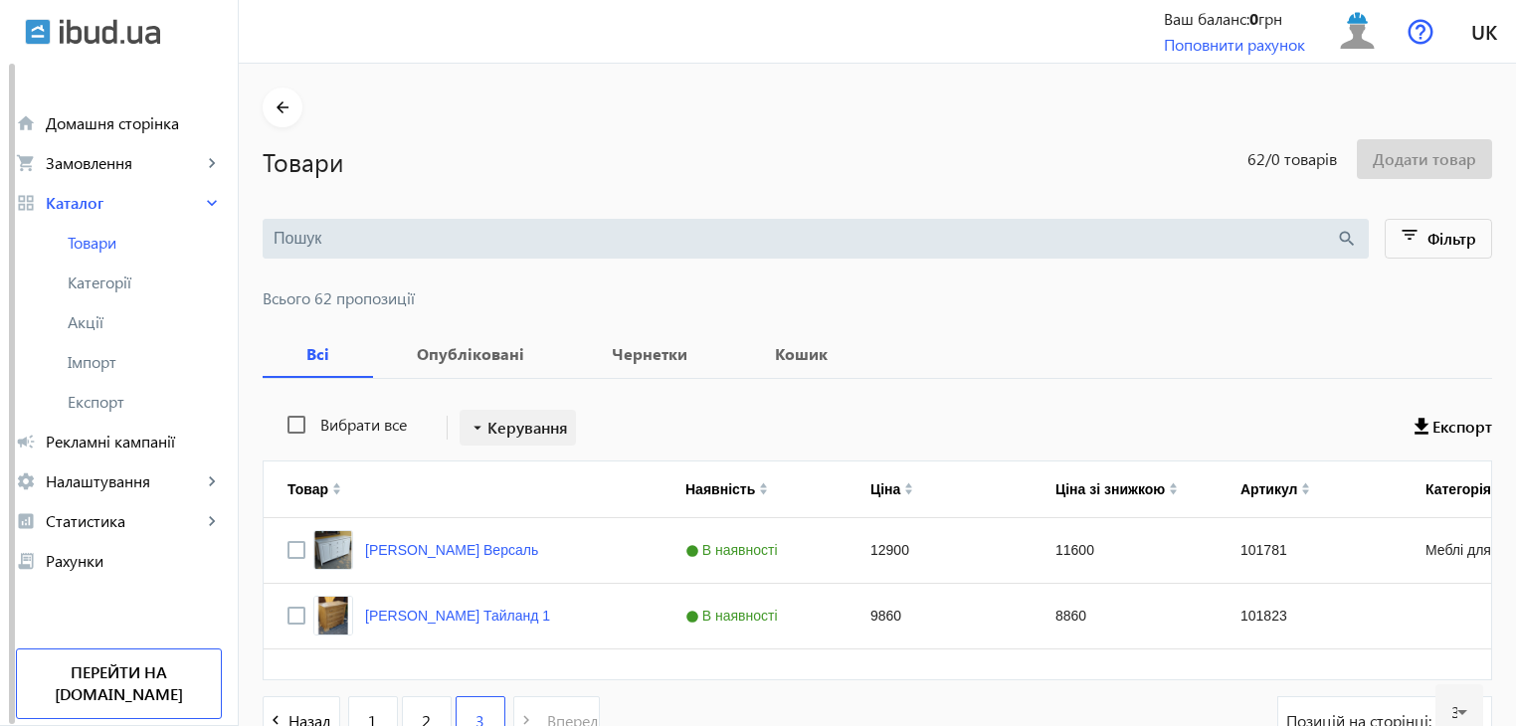
click at [487, 425] on span "Керування" at bounding box center [527, 428] width 81 height 24
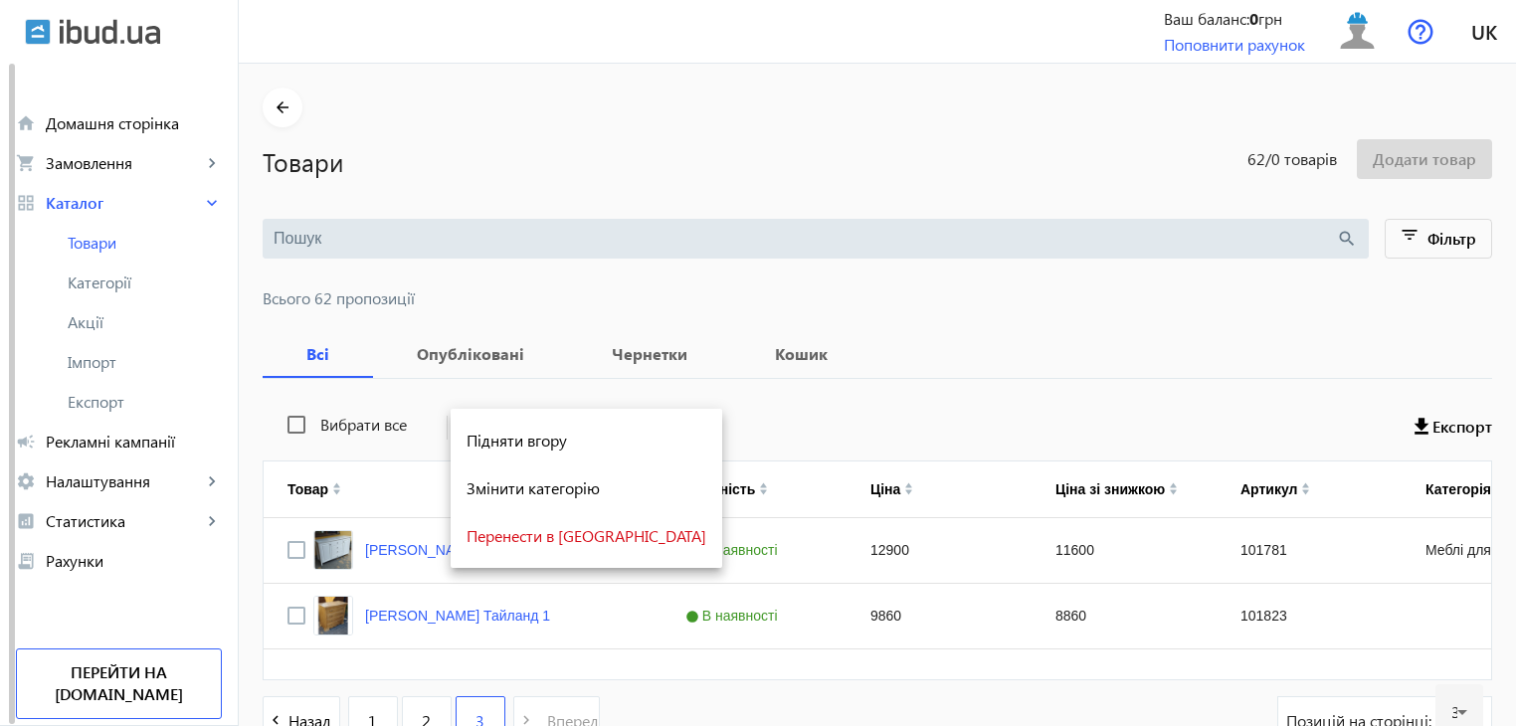
click at [286, 425] on div at bounding box center [758, 363] width 1516 height 726
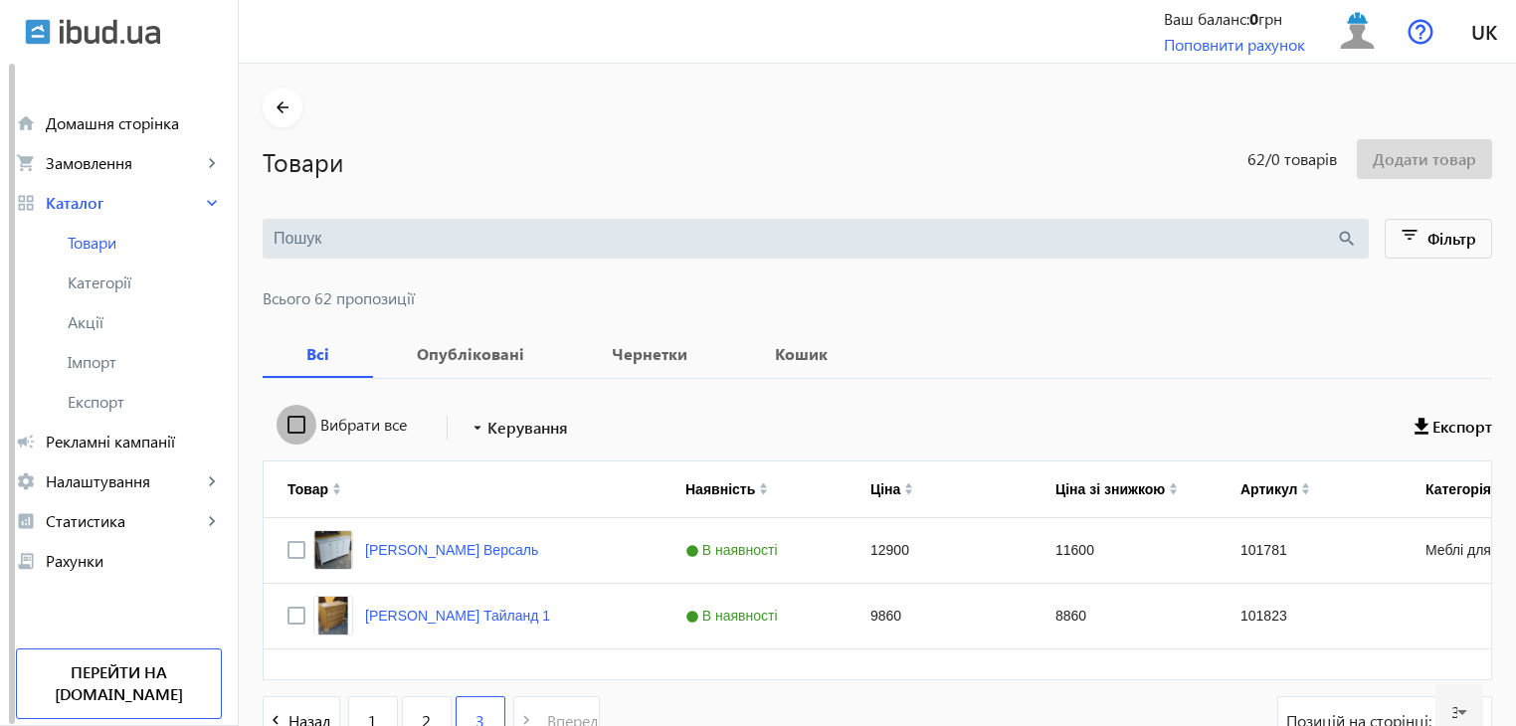
click at [285, 419] on input "Вибрати все" at bounding box center [296, 425] width 40 height 40
checkbox input "true"
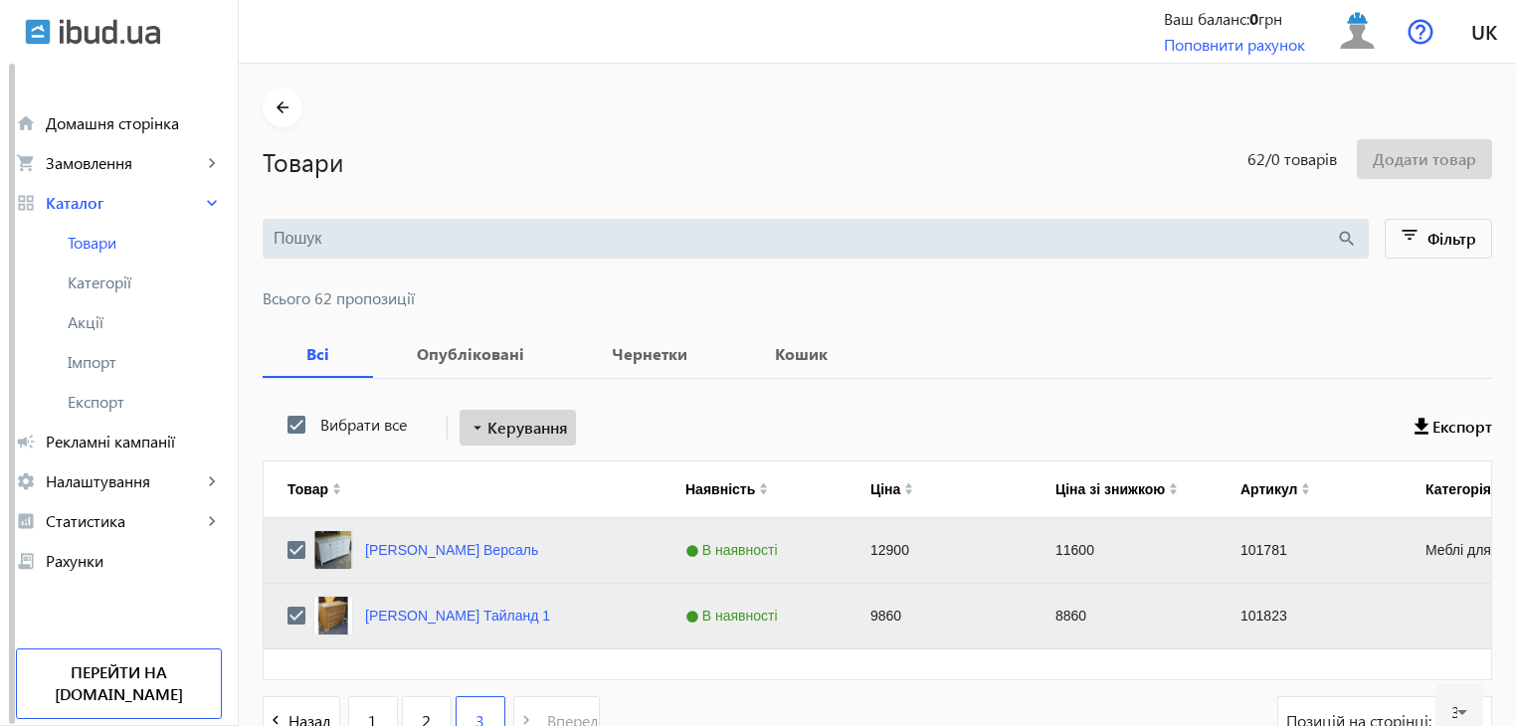
click at [507, 429] on span "Керування" at bounding box center [527, 428] width 81 height 24
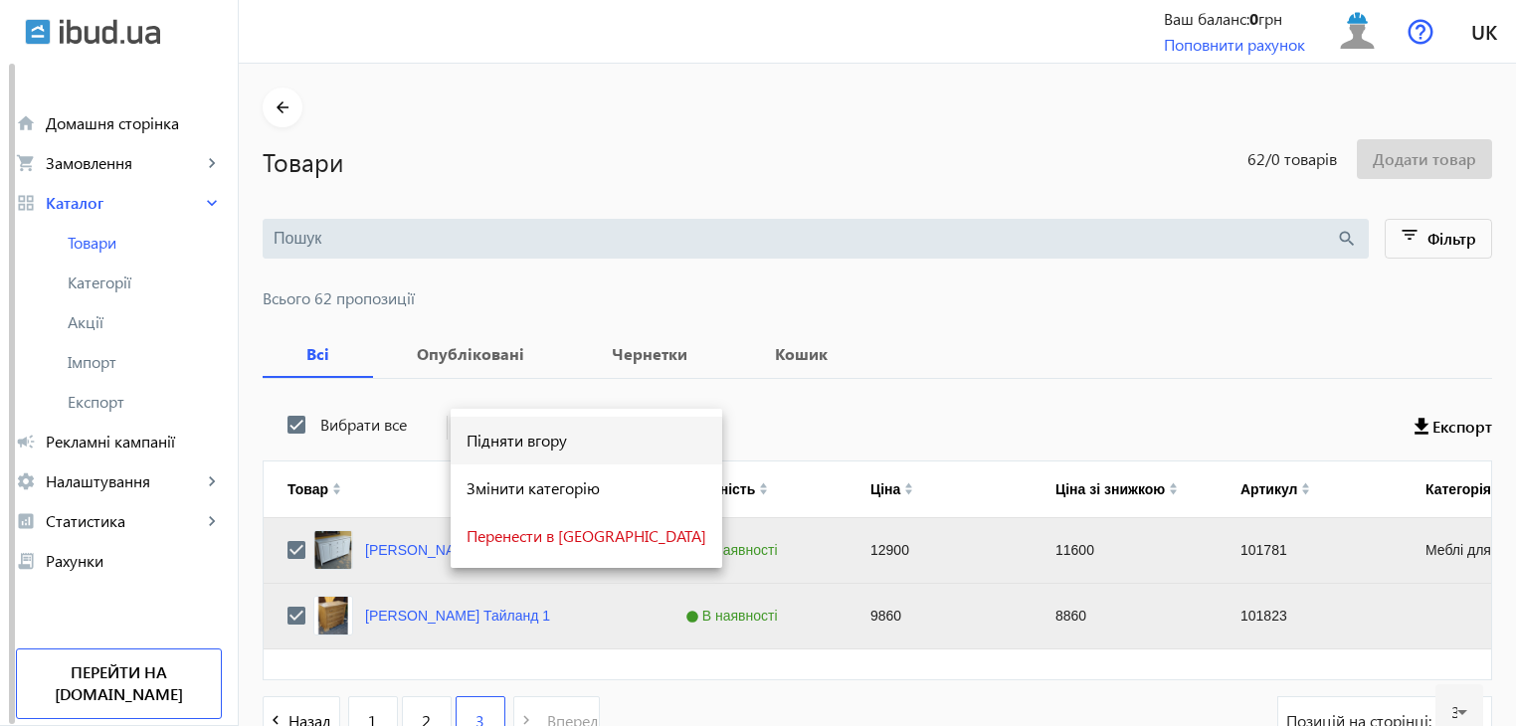
click at [511, 436] on span "Підняти вгору" at bounding box center [586, 441] width 240 height 16
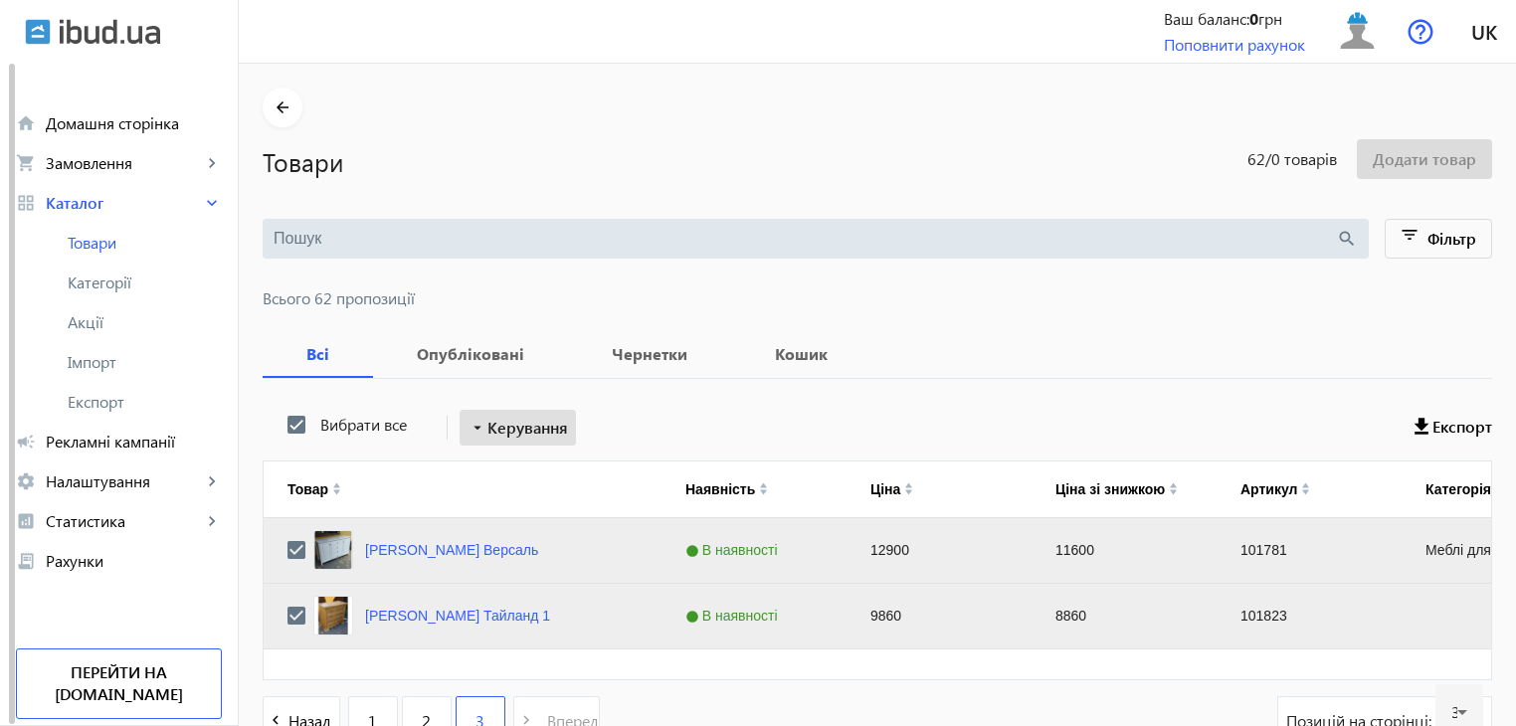
click at [511, 436] on span "Керування" at bounding box center [527, 428] width 81 height 24
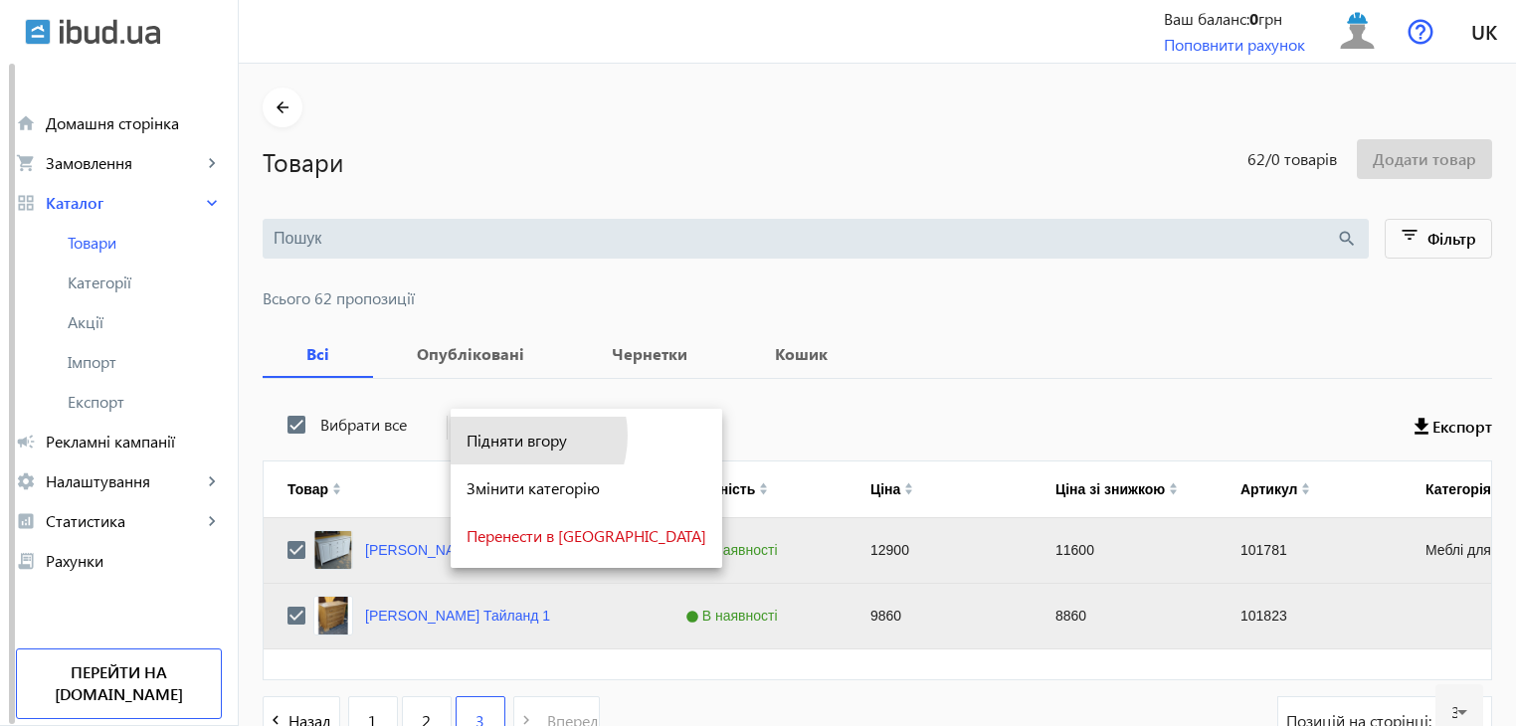
click at [511, 436] on span "Підняти вгору" at bounding box center [586, 441] width 240 height 16
